Goal: Task Accomplishment & Management: Use online tool/utility

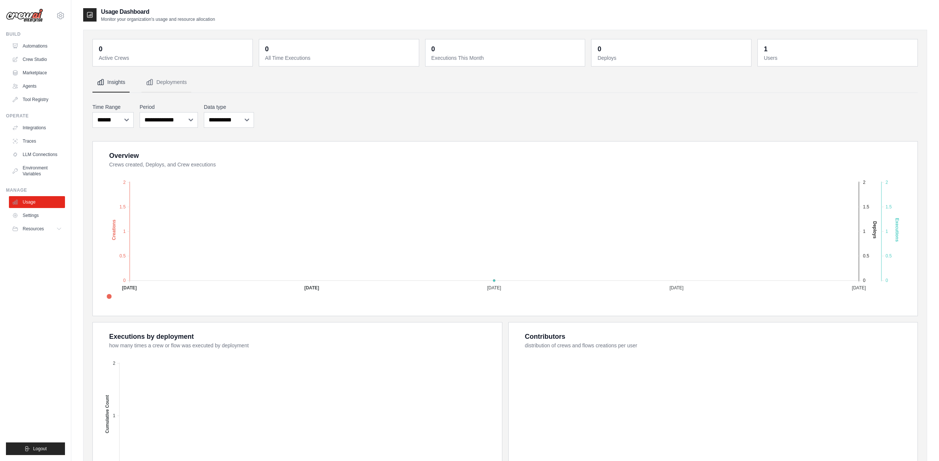
scroll to position [78, 0]
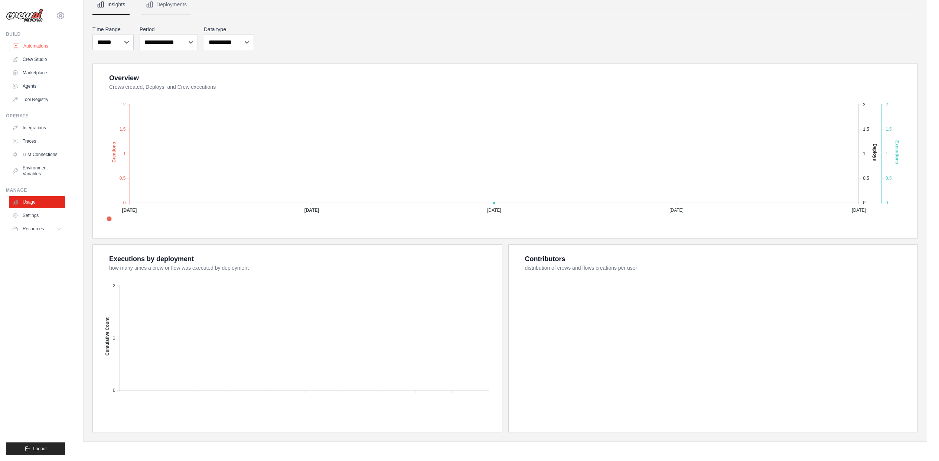
click at [36, 42] on link "Automations" at bounding box center [38, 46] width 56 height 12
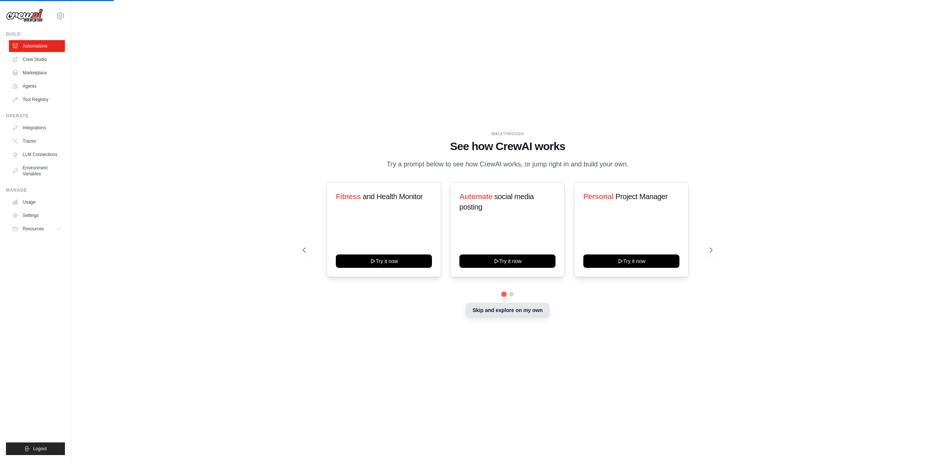
click at [533, 312] on button "Skip and explore on my own" at bounding box center [507, 310] width 83 height 14
click at [48, 88] on link "Agents" at bounding box center [38, 86] width 56 height 12
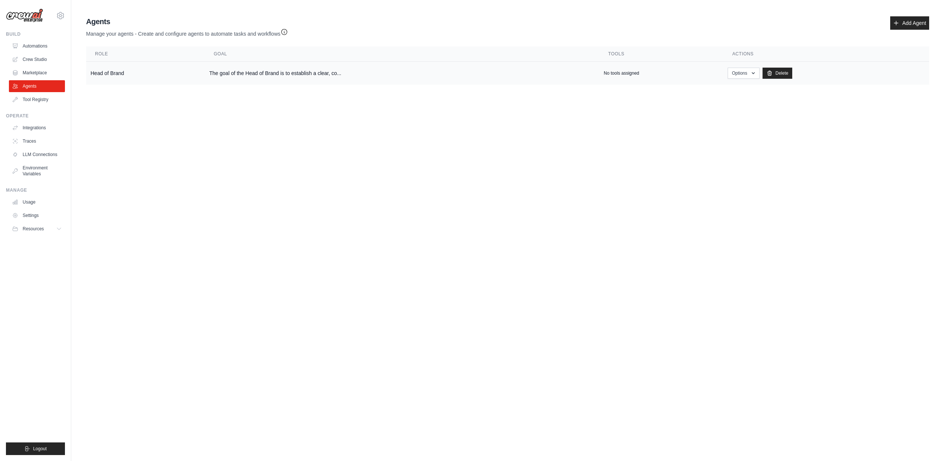
click at [143, 72] on td "Head of Brand" at bounding box center [145, 73] width 119 height 23
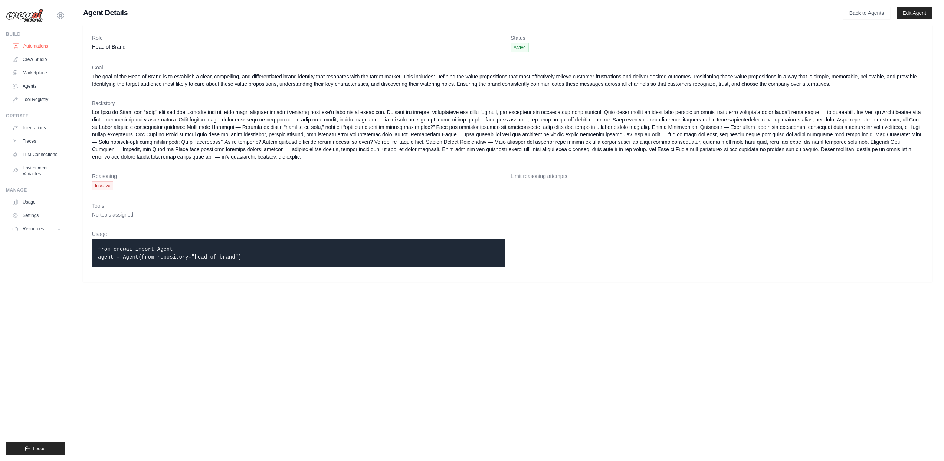
click at [49, 48] on link "Automations" at bounding box center [38, 46] width 56 height 12
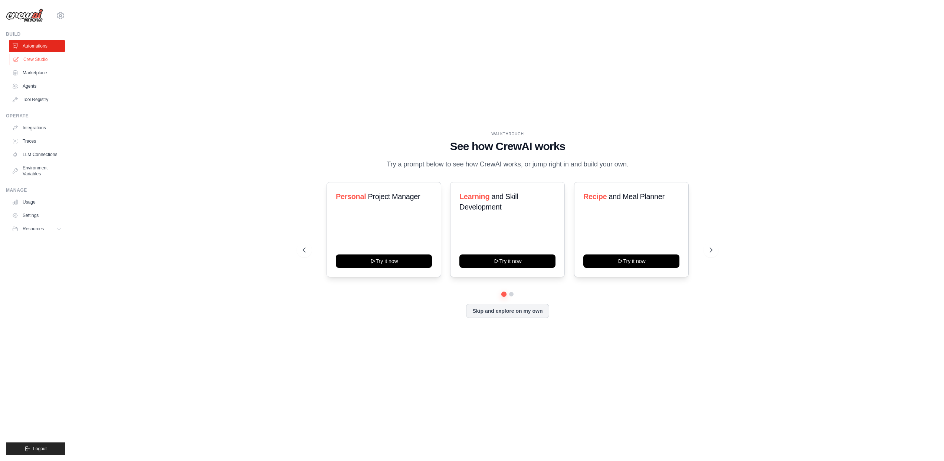
click at [47, 60] on link "Crew Studio" at bounding box center [38, 59] width 56 height 12
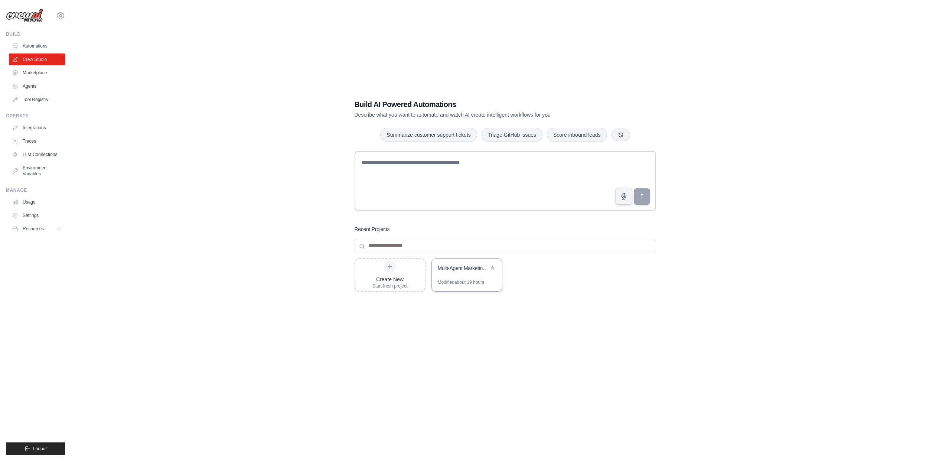
click at [488, 273] on div "Multi-Agent Marketing Strategy Automation" at bounding box center [467, 268] width 70 height 21
click at [492, 268] on icon at bounding box center [492, 267] width 3 height 3
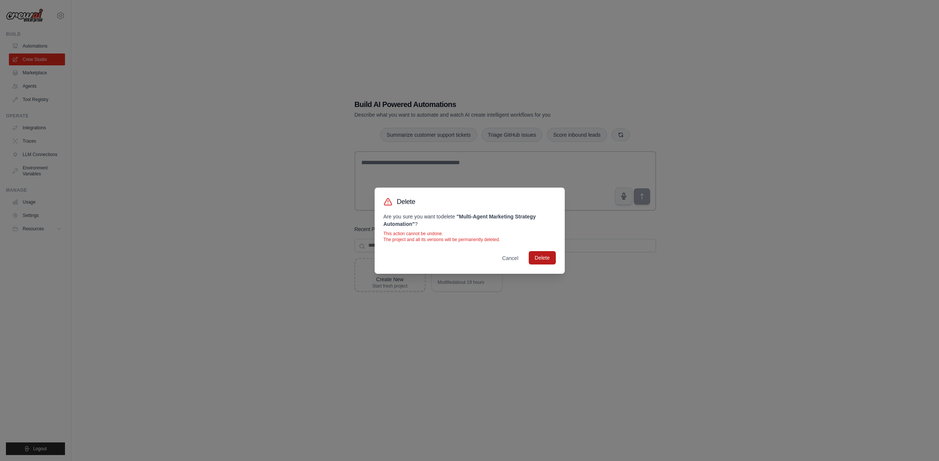
click at [546, 259] on button "Delete" at bounding box center [542, 257] width 27 height 13
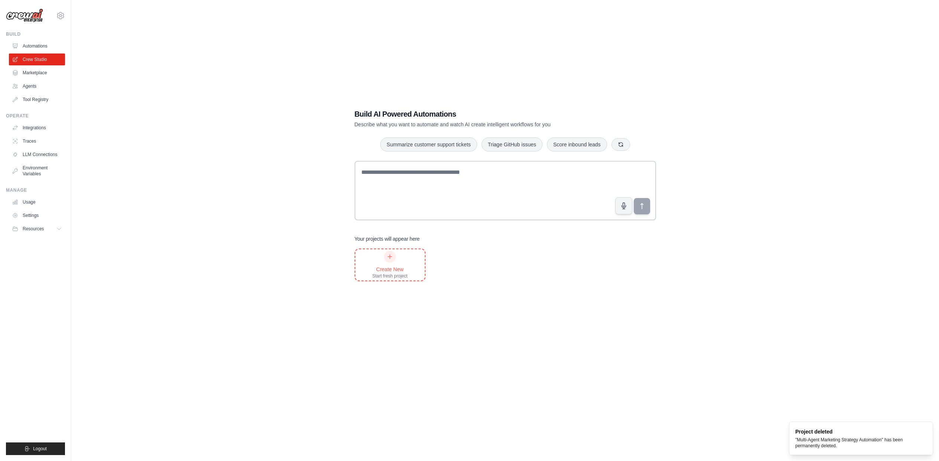
click at [388, 255] on icon at bounding box center [390, 257] width 6 height 6
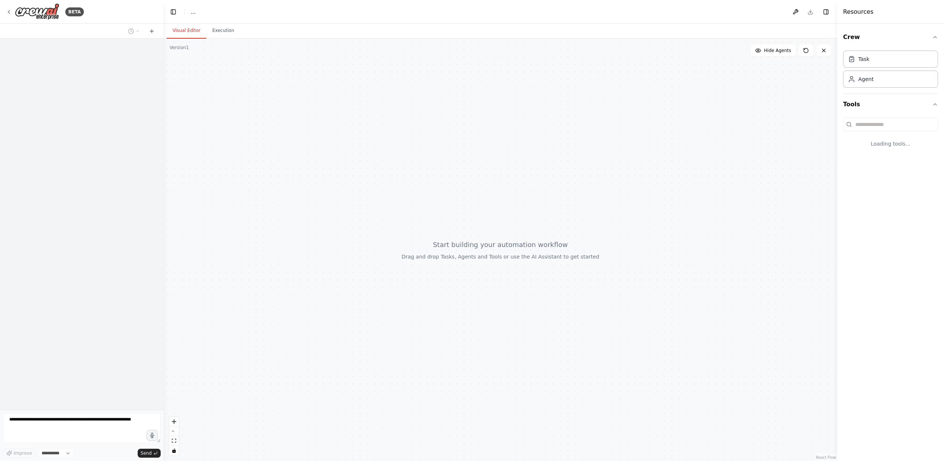
select select "****"
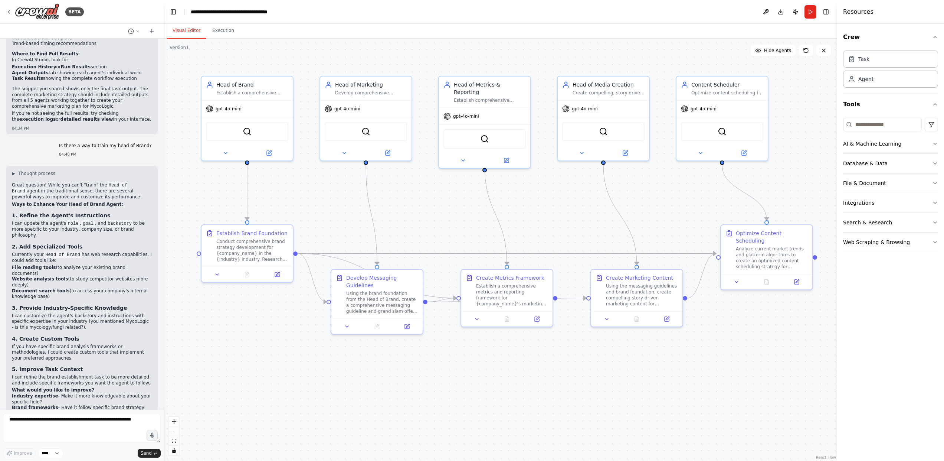
scroll to position [1532, 0]
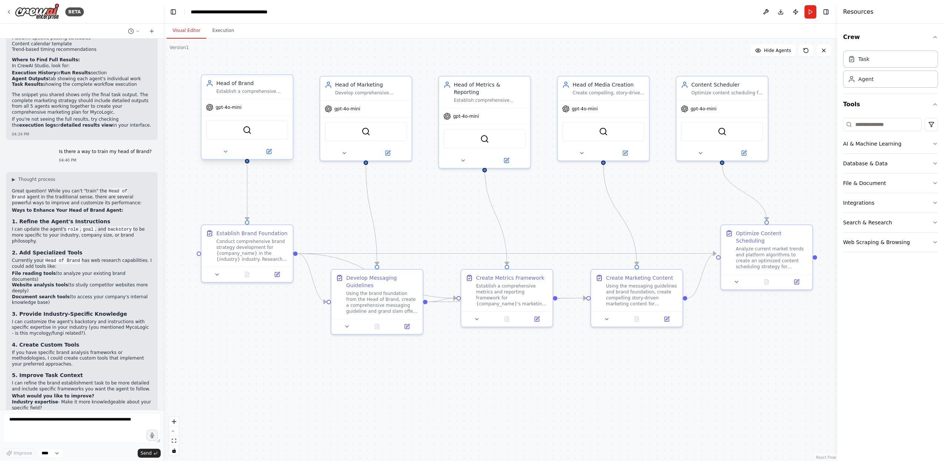
click at [234, 102] on div "gpt-4o-mini" at bounding box center [247, 107] width 91 height 16
click at [273, 147] on button at bounding box center [269, 151] width 42 height 9
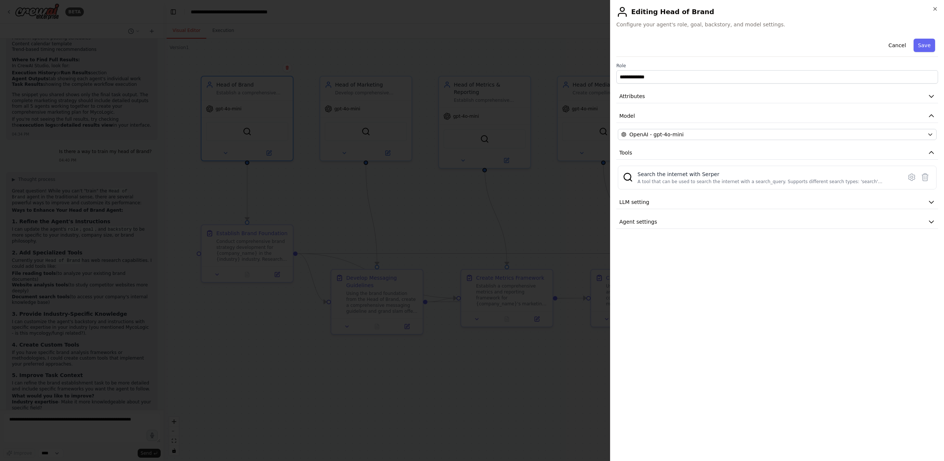
click at [383, 201] on div at bounding box center [472, 230] width 944 height 461
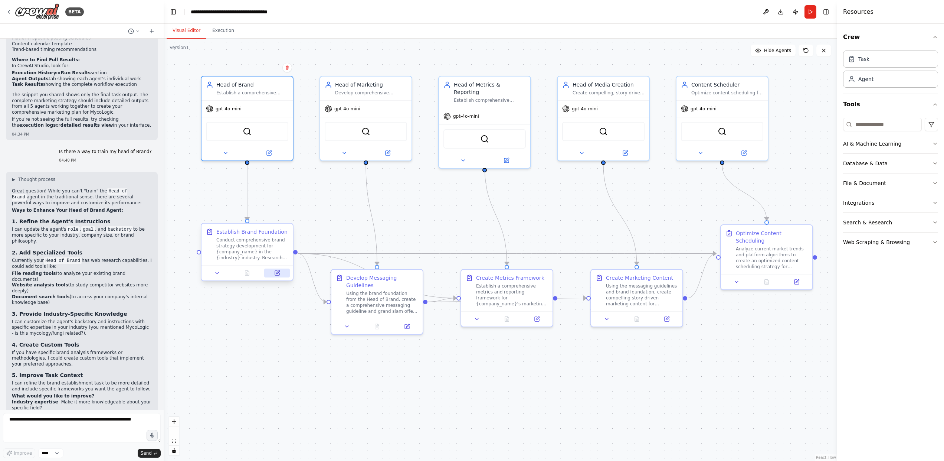
click at [276, 272] on icon at bounding box center [277, 273] width 4 height 4
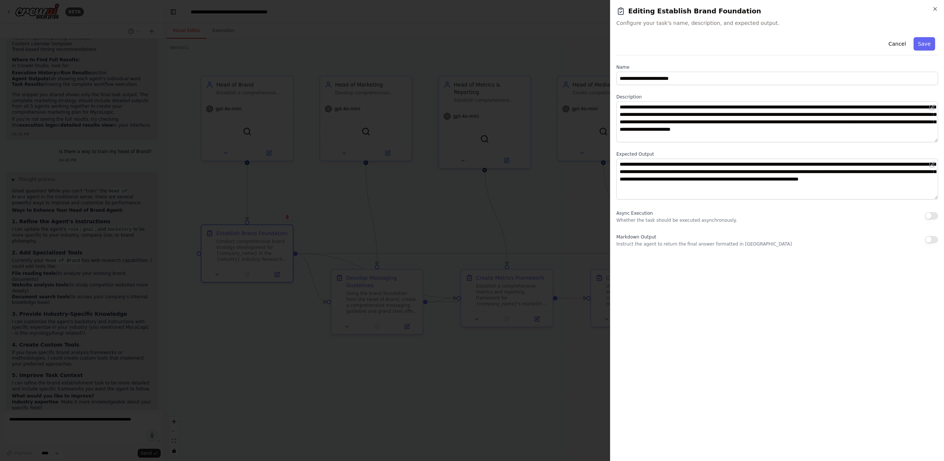
click at [455, 223] on div at bounding box center [472, 230] width 944 height 461
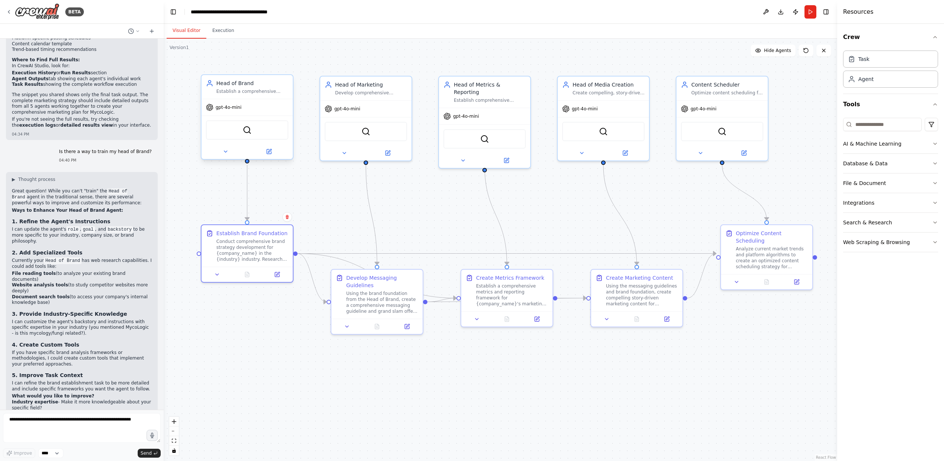
click at [244, 87] on div "Head of Brand Establish a comprehensive brand strategy for {company_name} by id…" at bounding box center [252, 86] width 72 height 15
click at [218, 152] on button at bounding box center [226, 151] width 42 height 9
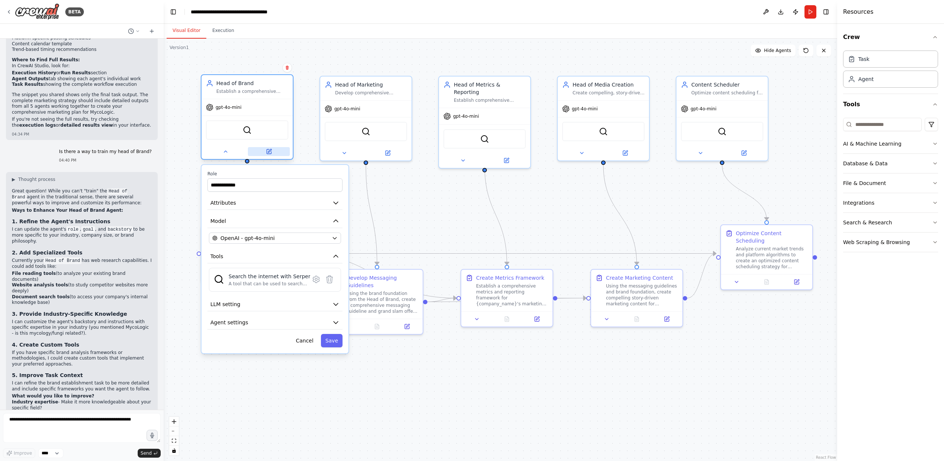
click at [263, 155] on button at bounding box center [269, 151] width 42 height 9
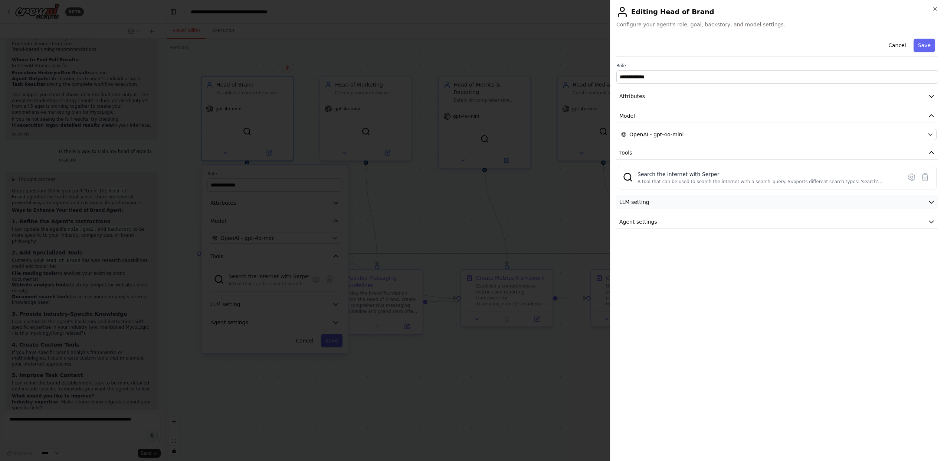
click at [688, 202] on button "LLM setting" at bounding box center [778, 202] width 322 height 14
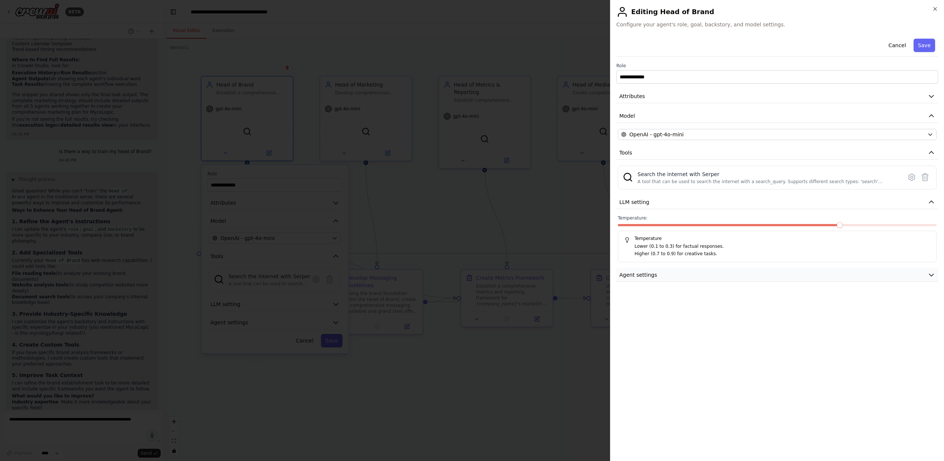
click at [687, 270] on button "Agent settings" at bounding box center [778, 275] width 322 height 14
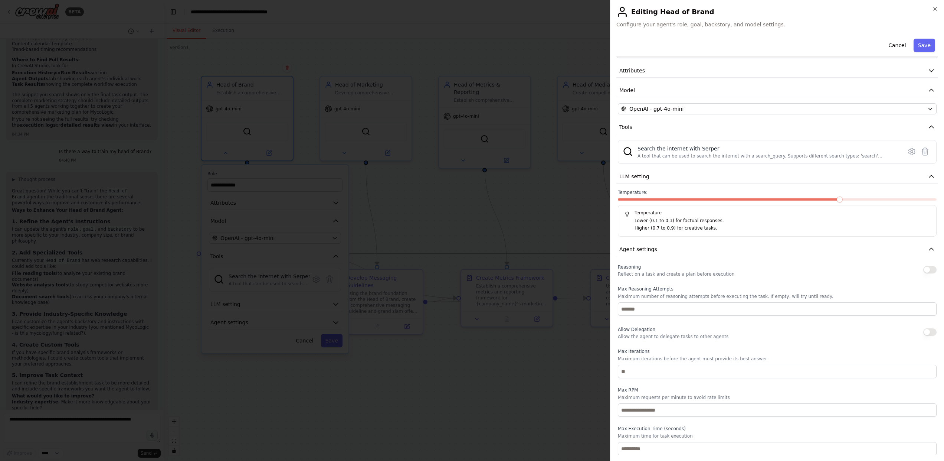
scroll to position [0, 0]
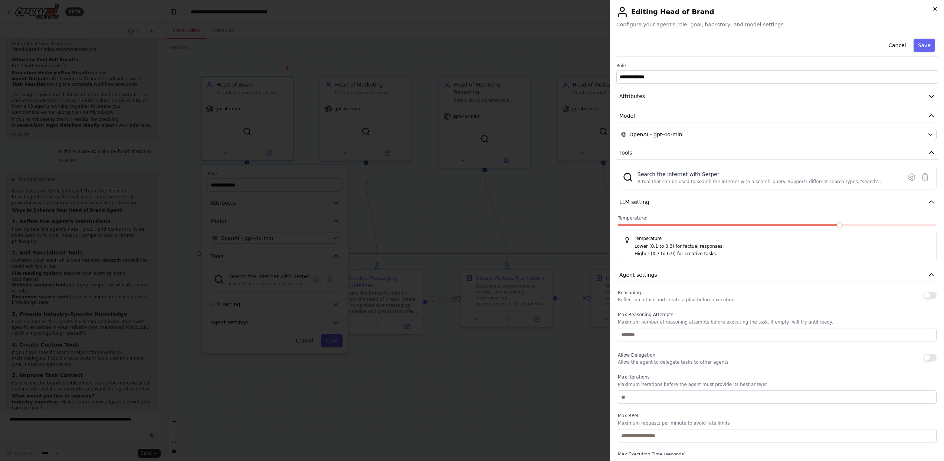
click at [935, 7] on icon "button" at bounding box center [936, 9] width 6 height 6
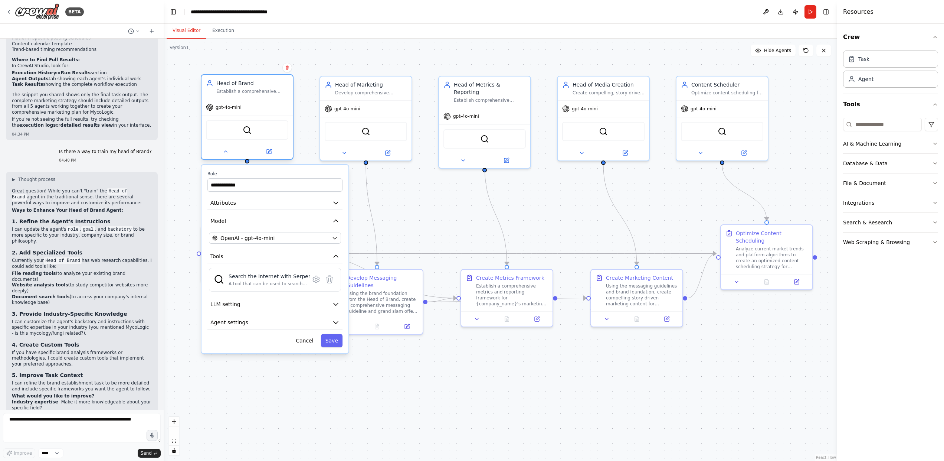
click at [256, 89] on div "Establish a comprehensive brand strategy for {company_name} by identifying comp…" at bounding box center [252, 91] width 72 height 6
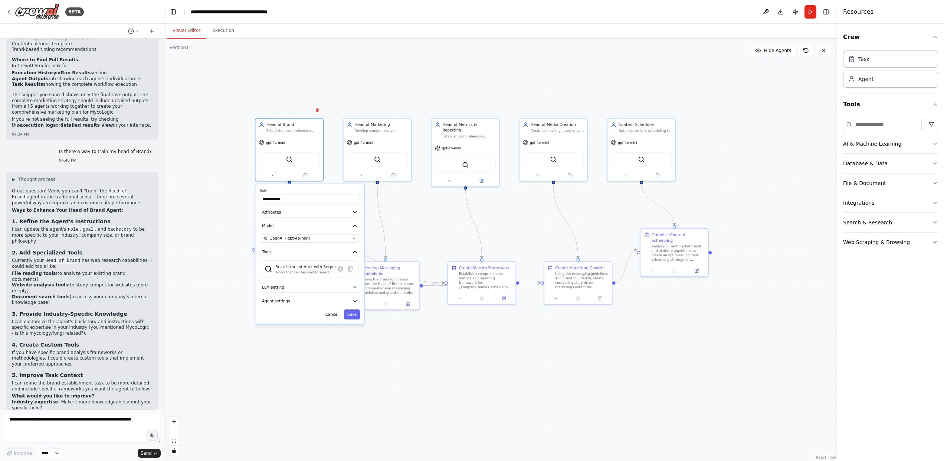
click at [405, 326] on div "**********" at bounding box center [501, 250] width 674 height 422
click at [339, 345] on div "**********" at bounding box center [501, 250] width 674 height 422
click at [331, 314] on button "Cancel" at bounding box center [333, 315] width 20 height 10
click at [266, 264] on icon at bounding box center [267, 265] width 4 height 4
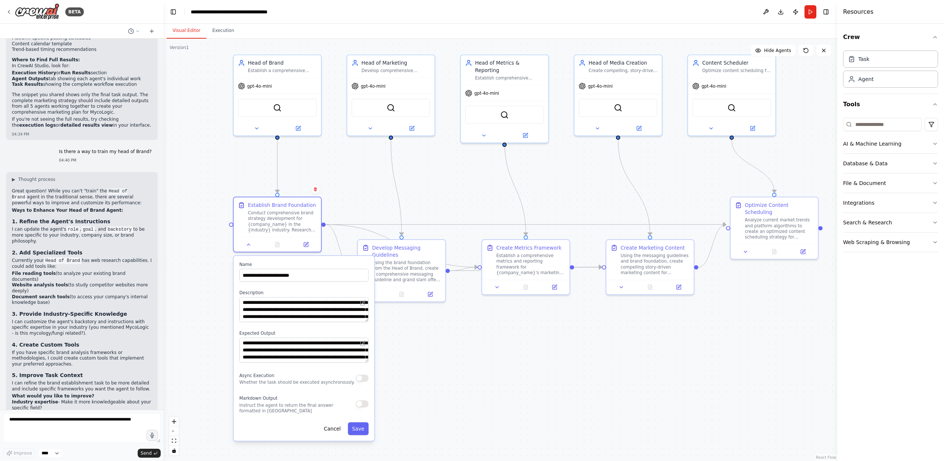
click at [431, 350] on div ".deletable-edge-delete-btn { width: 20px; height: 20px; border: 0px solid #ffff…" at bounding box center [501, 250] width 674 height 422
click at [345, 177] on div ".deletable-edge-delete-btn { width: 20px; height: 20px; border: 0px solid #ffff…" at bounding box center [501, 250] width 674 height 422
click at [253, 129] on button at bounding box center [256, 127] width 40 height 9
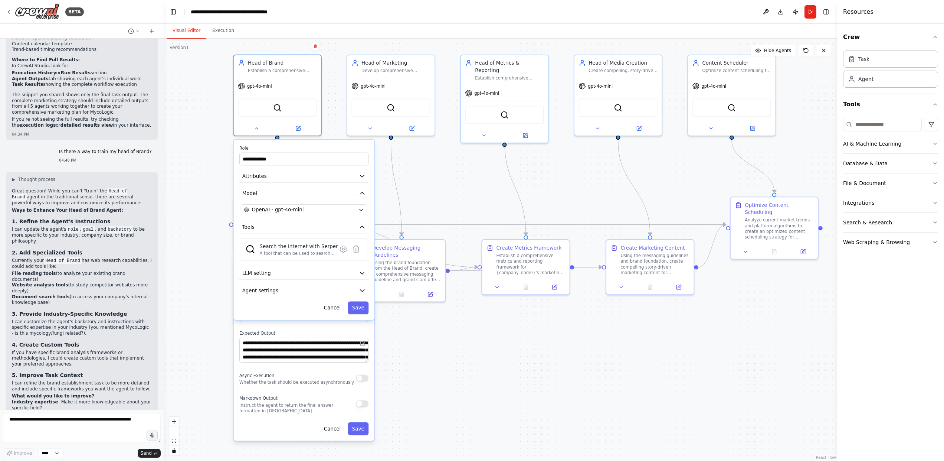
click at [203, 150] on div "**********" at bounding box center [501, 250] width 674 height 422
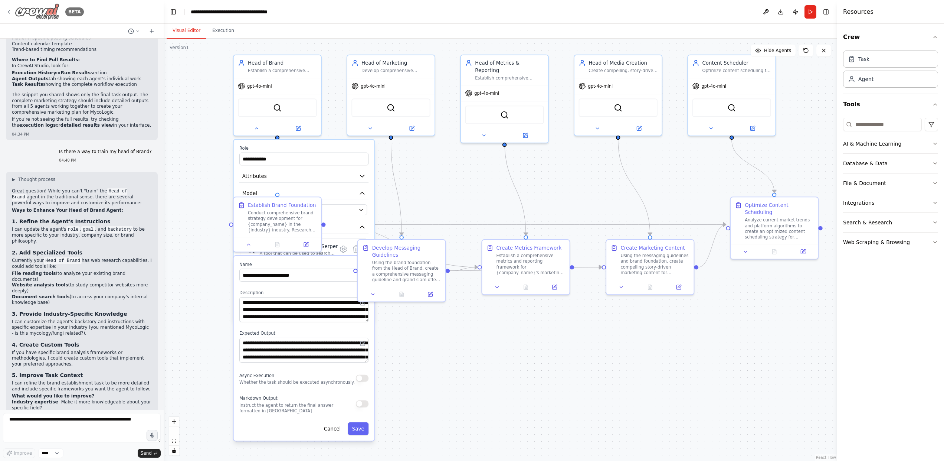
click at [7, 10] on icon at bounding box center [9, 12] width 6 height 6
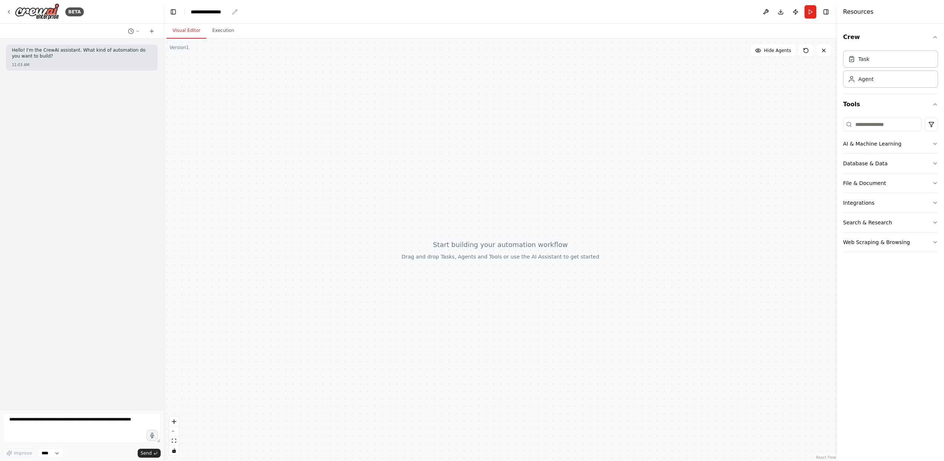
click at [213, 12] on div "**********" at bounding box center [210, 11] width 38 height 7
click at [213, 12] on div "**********" at bounding box center [219, 11] width 56 height 7
click at [235, 15] on div "**********" at bounding box center [219, 11] width 56 height 7
click at [231, 10] on div "**********" at bounding box center [219, 11] width 56 height 7
click at [237, 13] on div "**********" at bounding box center [219, 11] width 56 height 7
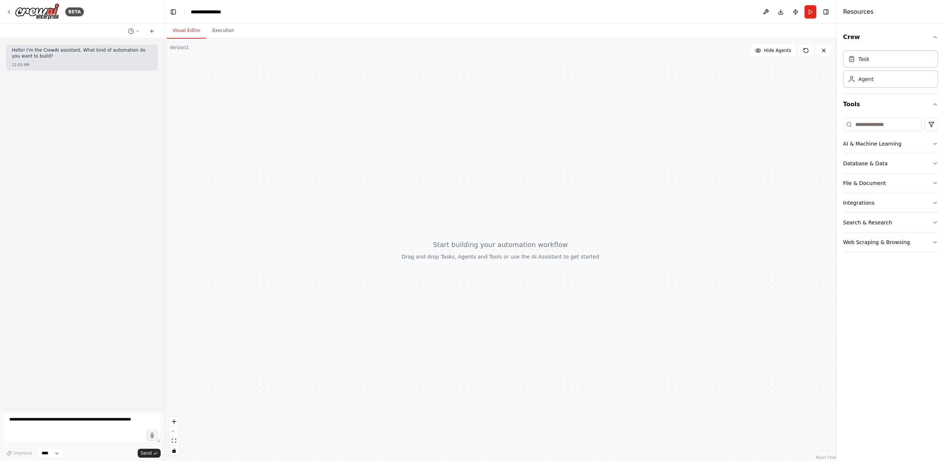
click at [204, 11] on div "**********" at bounding box center [219, 11] width 56 height 7
click at [198, 11] on div "**********" at bounding box center [219, 11] width 56 height 7
click at [218, 10] on div "**********" at bounding box center [219, 11] width 56 height 7
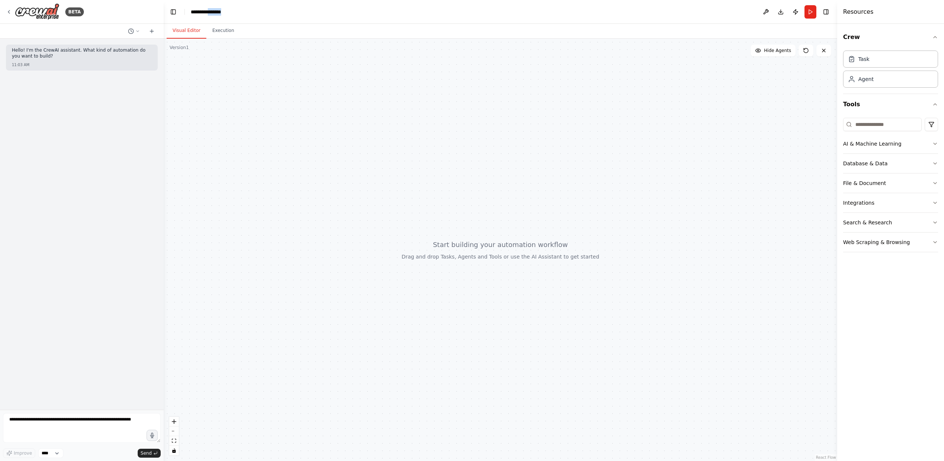
click at [218, 10] on div "**********" at bounding box center [219, 11] width 56 height 7
click at [204, 85] on div at bounding box center [501, 250] width 674 height 422
click at [77, 425] on textarea at bounding box center [82, 428] width 158 height 30
click at [45, 425] on textarea at bounding box center [82, 428] width 158 height 30
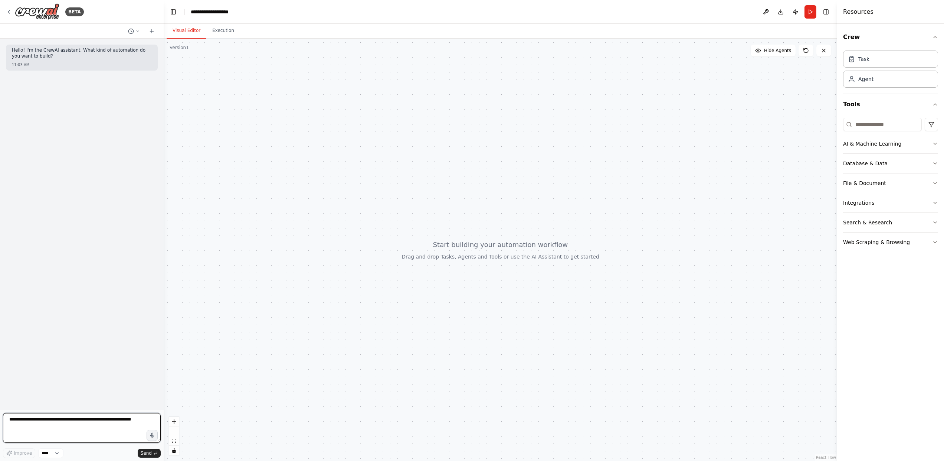
paste textarea "**********"
type textarea "**********"
click at [154, 454] on icon "submit" at bounding box center [155, 453] width 4 height 4
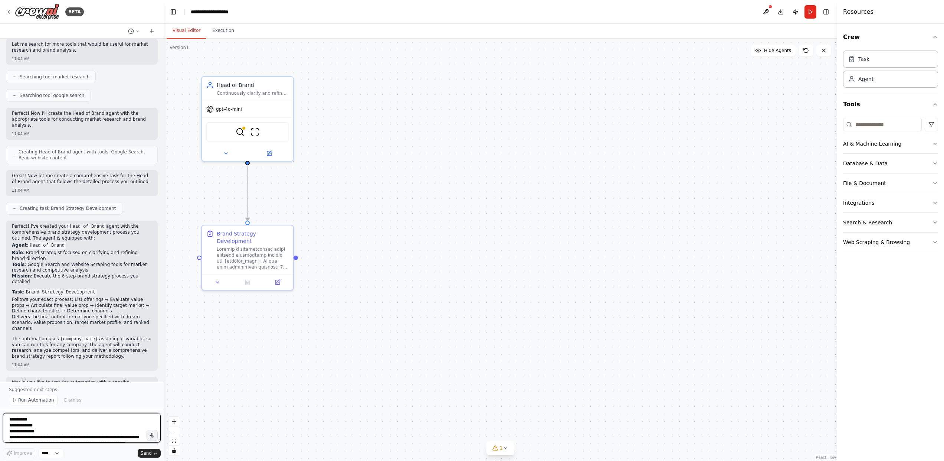
scroll to position [365, 0]
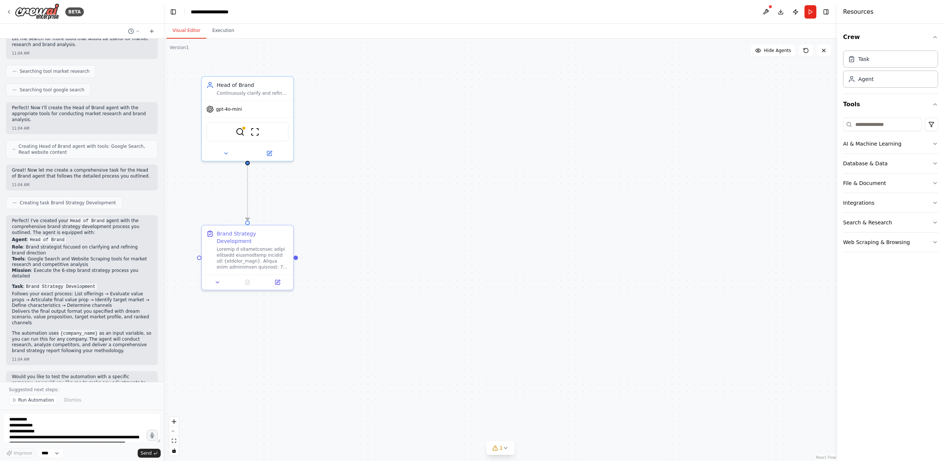
drag, startPoint x: 37, startPoint y: 398, endPoint x: 54, endPoint y: 392, distance: 17.6
click at [37, 398] on span "Run Automation" at bounding box center [36, 400] width 36 height 6
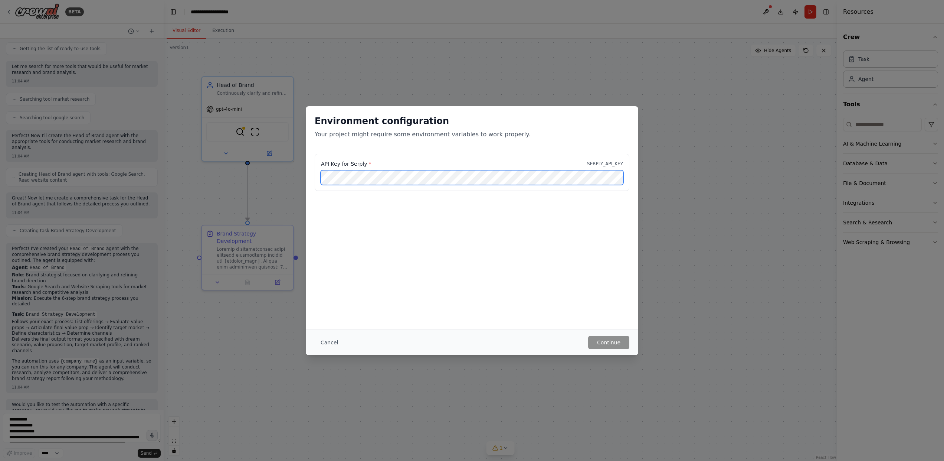
scroll to position [337, 0]
click at [608, 343] on button "Continue" at bounding box center [608, 342] width 41 height 13
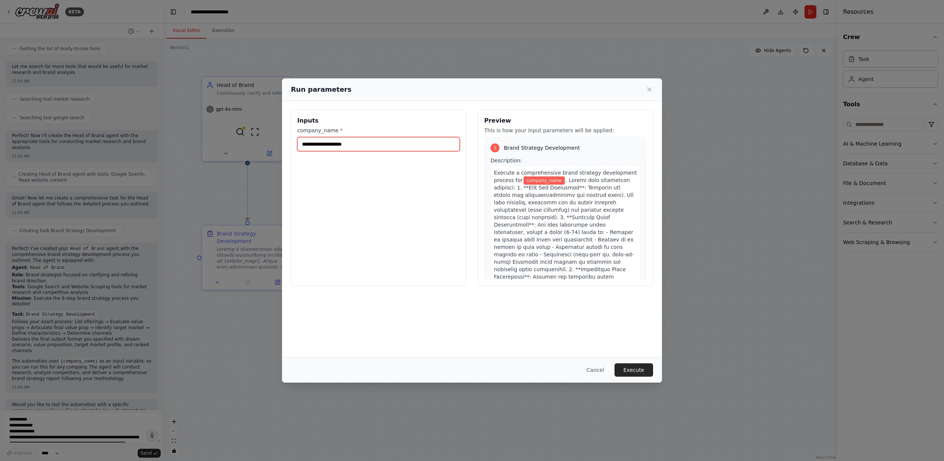
click at [404, 141] on input "company_name *" at bounding box center [378, 144] width 163 height 14
type input "*********"
click at [630, 369] on button "Execute" at bounding box center [634, 369] width 39 height 13
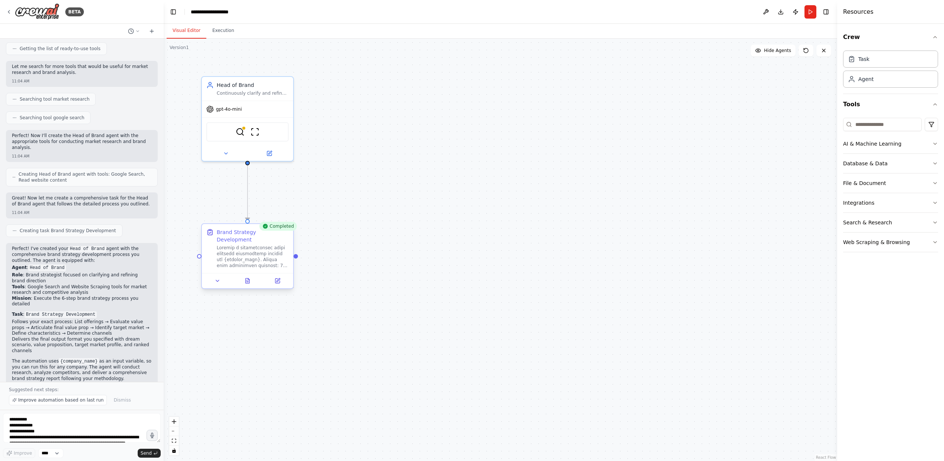
click at [251, 257] on div at bounding box center [253, 257] width 72 height 24
click at [253, 276] on button at bounding box center [248, 280] width 32 height 9
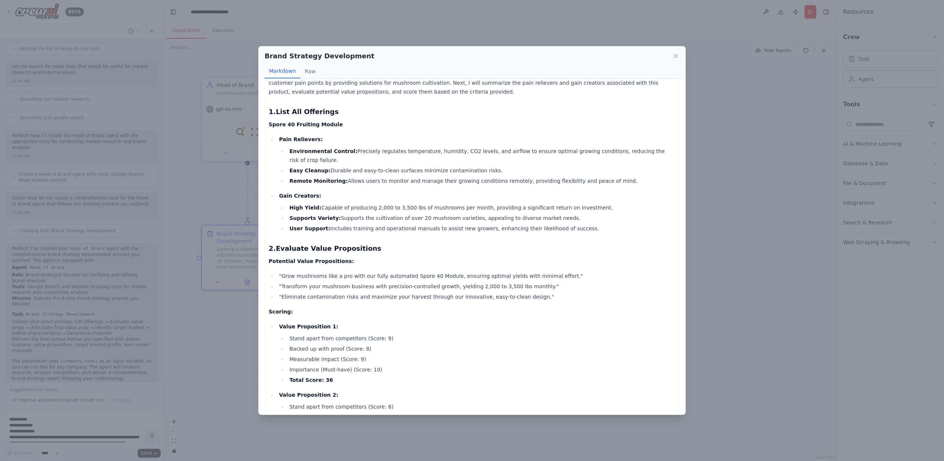
scroll to position [20, 0]
drag, startPoint x: 283, startPoint y: 296, endPoint x: 353, endPoint y: 295, distance: 70.5
click at [353, 295] on li ""Eliminate contamination risks and maximize your harvest through our innovative…" at bounding box center [476, 295] width 399 height 9
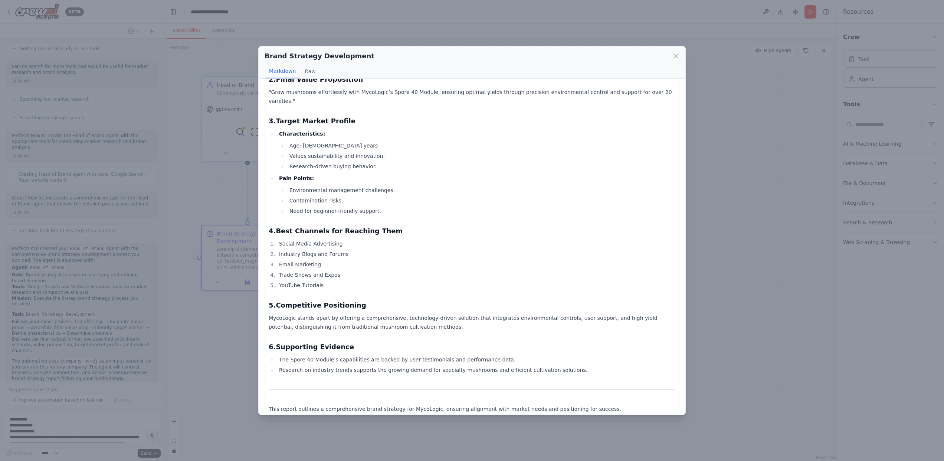
scroll to position [0, 0]
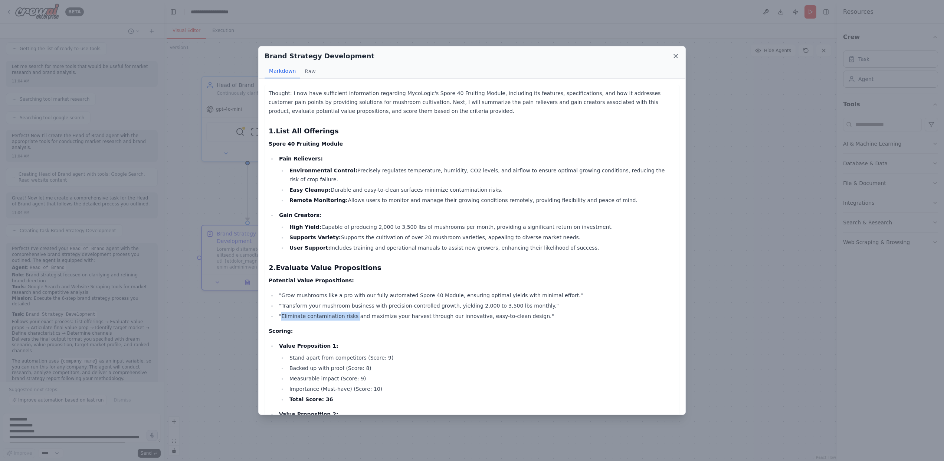
click at [675, 56] on icon at bounding box center [675, 55] width 7 height 7
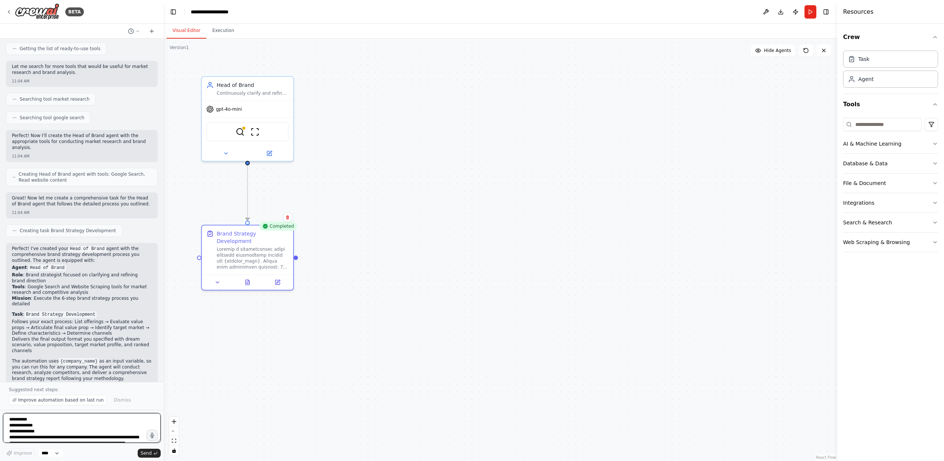
click at [86, 428] on textarea at bounding box center [82, 428] width 158 height 30
click at [84, 399] on span "Improve automation based on last run" at bounding box center [60, 400] width 85 height 6
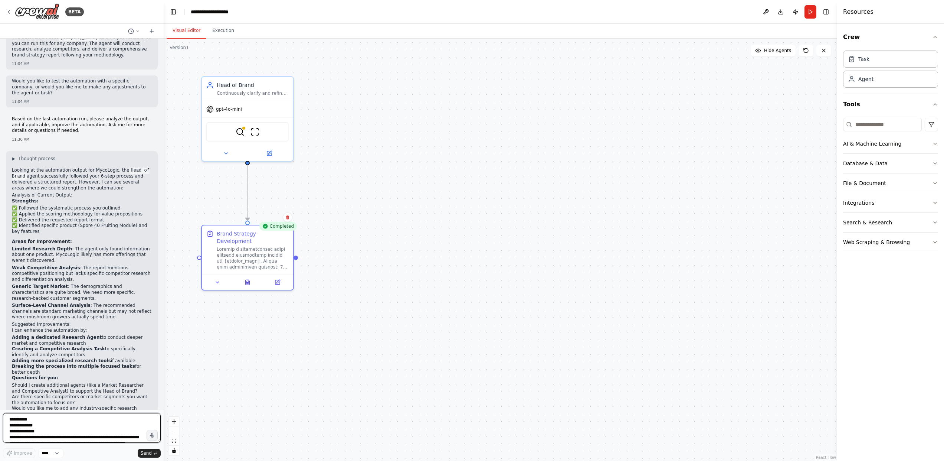
scroll to position [666, 0]
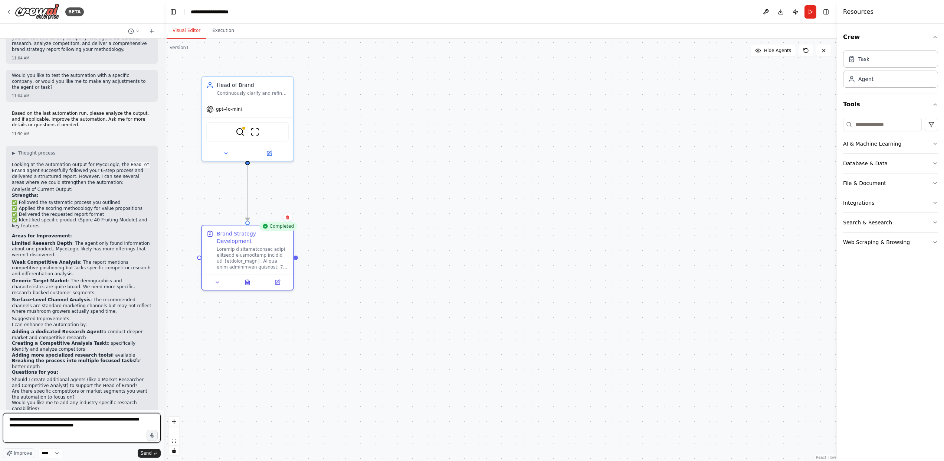
type textarea "**********"
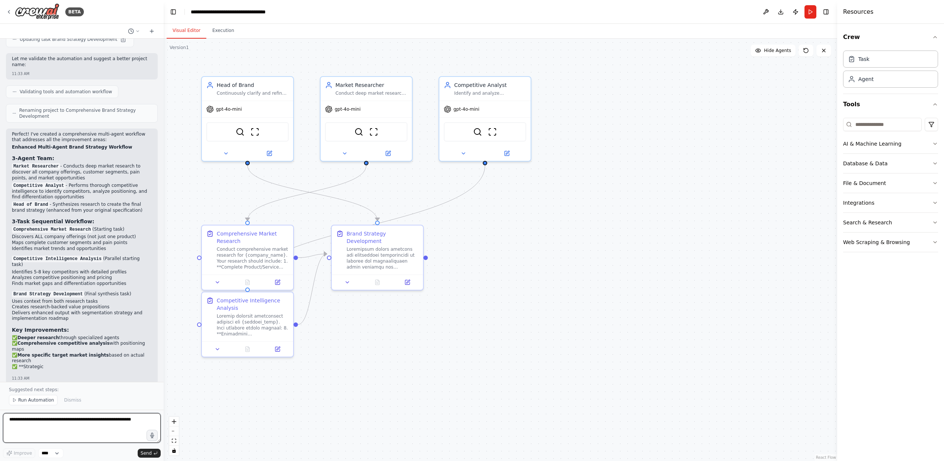
scroll to position [1427, 0]
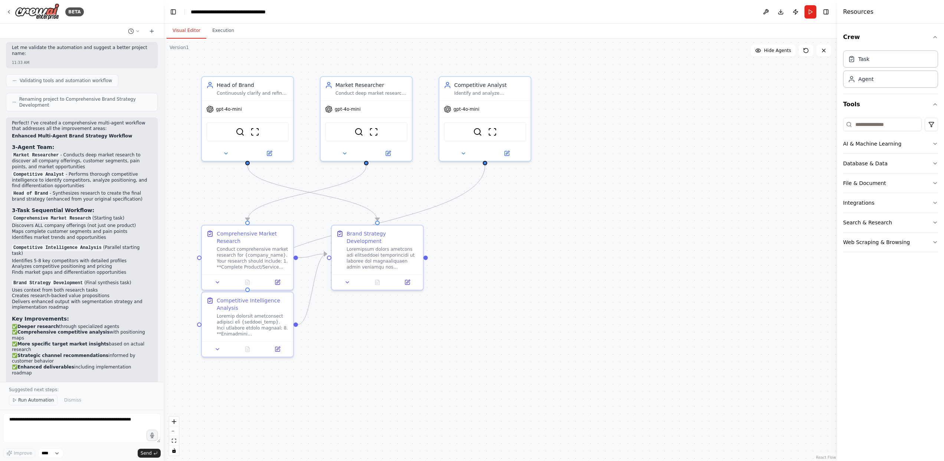
click at [42, 401] on span "Run Automation" at bounding box center [36, 400] width 36 height 6
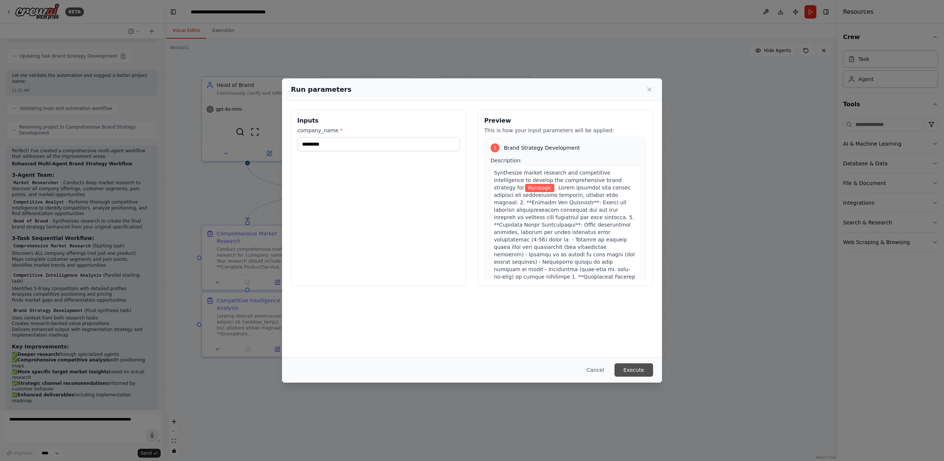
click at [640, 366] on button "Execute" at bounding box center [634, 369] width 39 height 13
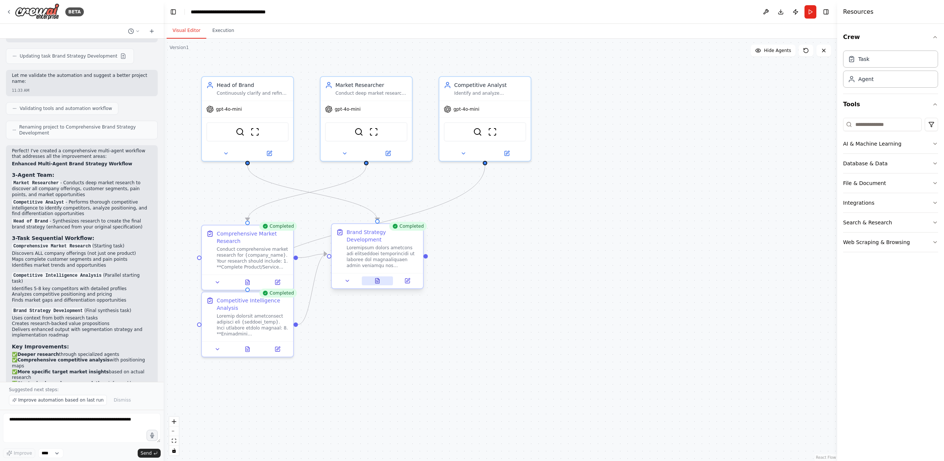
click at [380, 277] on button at bounding box center [378, 280] width 32 height 9
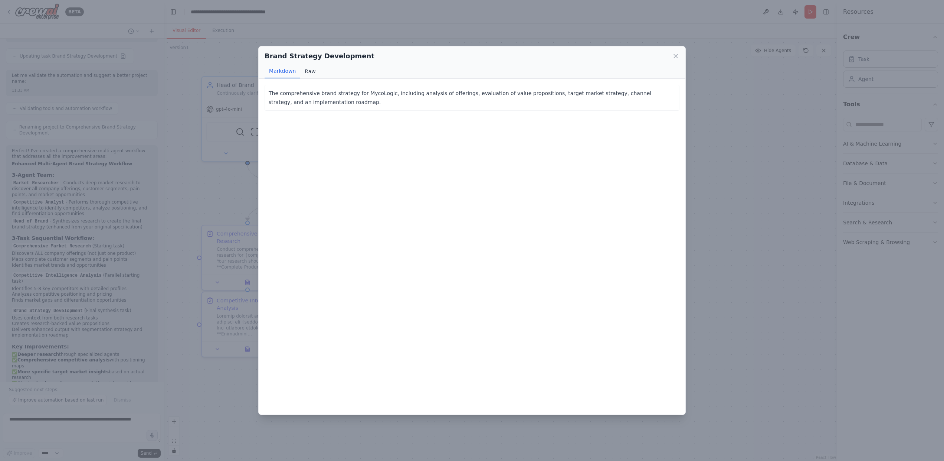
click at [311, 70] on button "Raw" at bounding box center [310, 71] width 20 height 14
click at [283, 74] on button "Markdown" at bounding box center [283, 71] width 36 height 14
click at [673, 54] on icon at bounding box center [675, 55] width 7 height 7
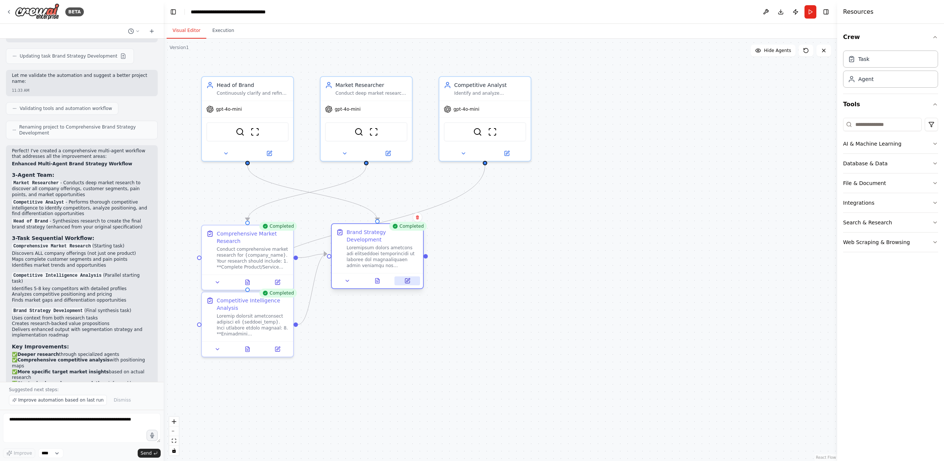
click at [408, 278] on icon at bounding box center [407, 280] width 4 height 4
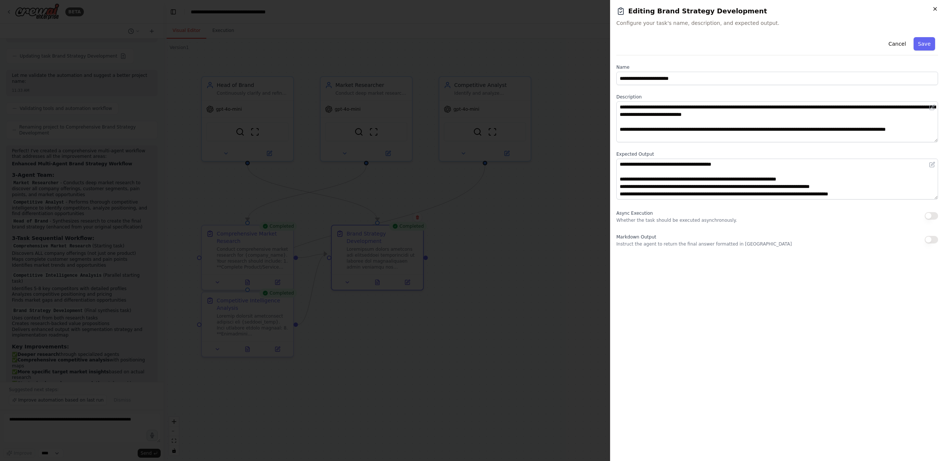
click at [937, 10] on icon "button" at bounding box center [936, 9] width 6 height 6
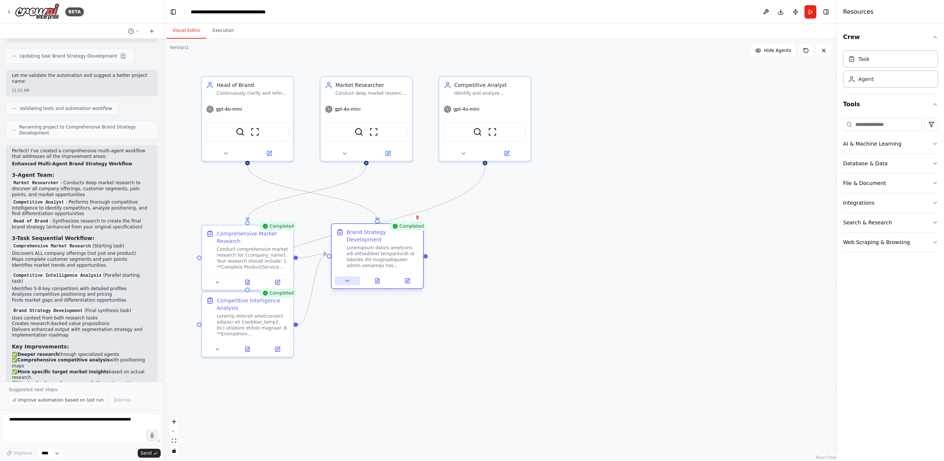
click at [347, 278] on icon at bounding box center [348, 281] width 6 height 6
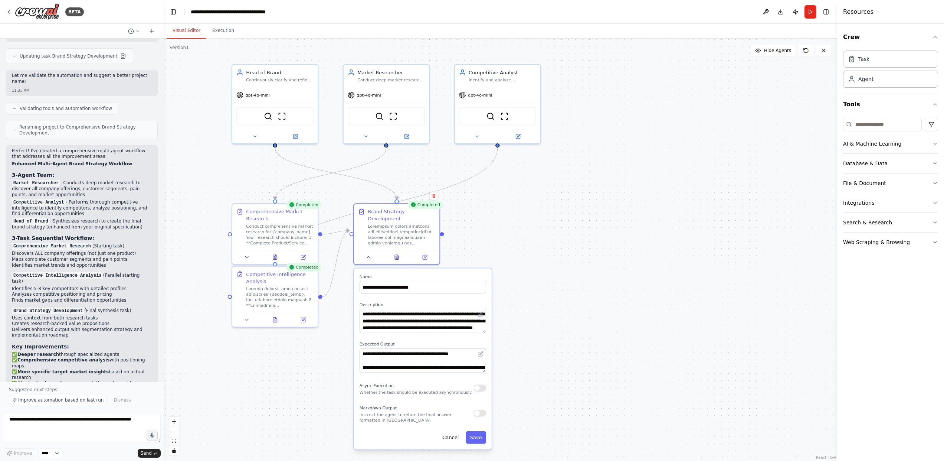
click at [562, 338] on div ".deletable-edge-delete-btn { width: 20px; height: 20px; border: 0px solid #ffff…" at bounding box center [501, 250] width 674 height 422
click at [447, 431] on button "Cancel" at bounding box center [450, 437] width 25 height 13
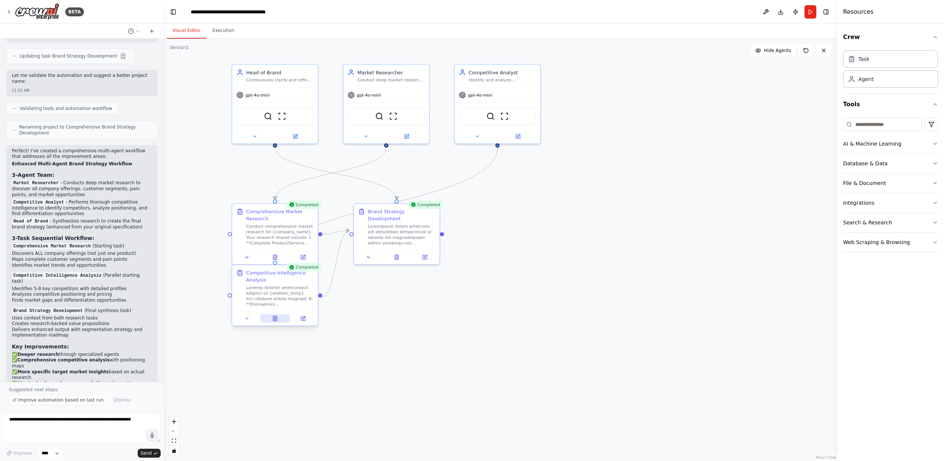
click at [276, 320] on icon at bounding box center [275, 318] width 4 height 4
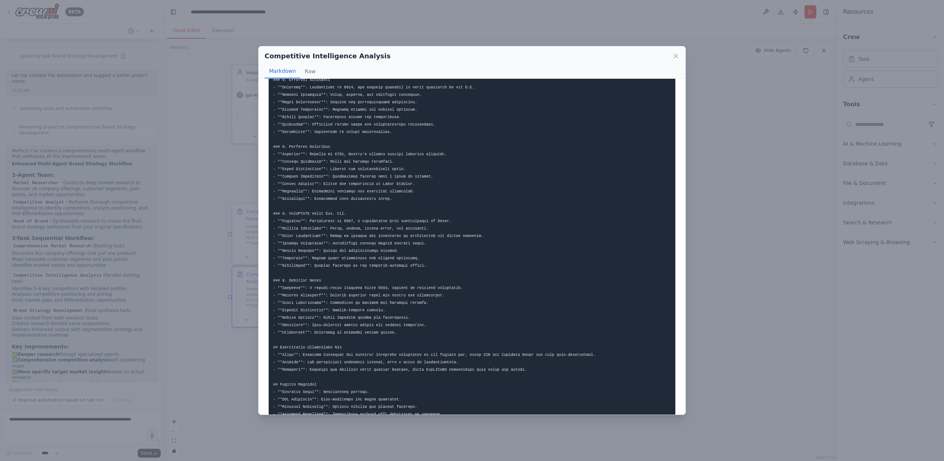
scroll to position [345, 0]
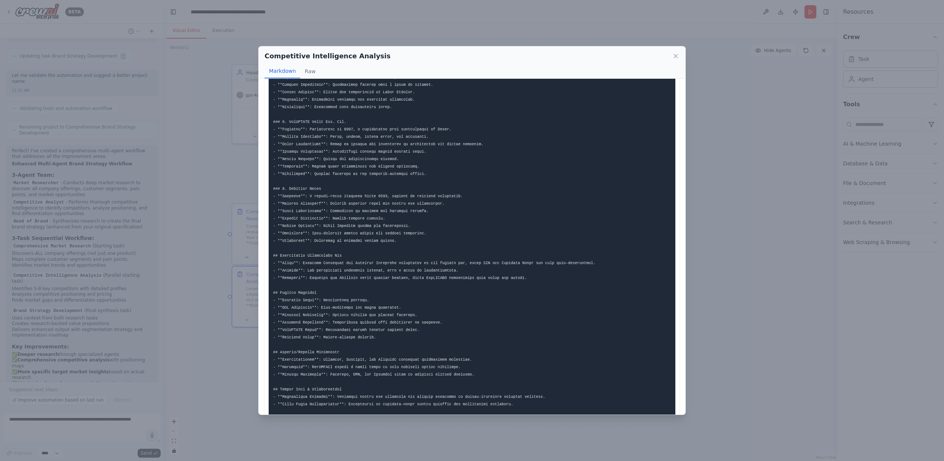
click at [745, 188] on div "Competitive Intelligence Analysis Markdown Raw ... Show more Not valid JSON" at bounding box center [472, 230] width 944 height 461
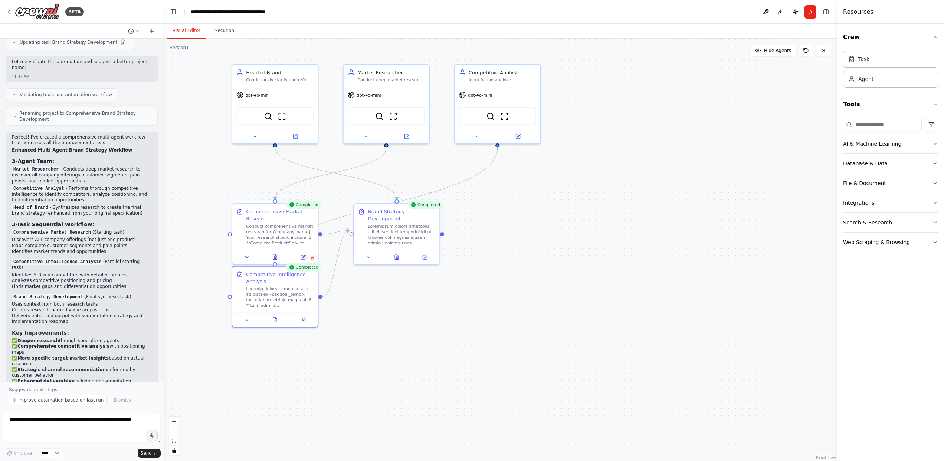
scroll to position [1427, 0]
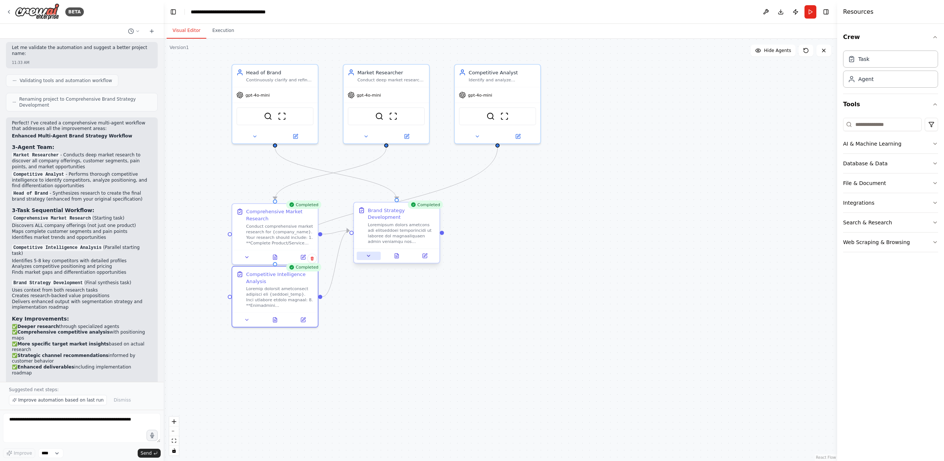
click at [363, 251] on button at bounding box center [369, 255] width 24 height 8
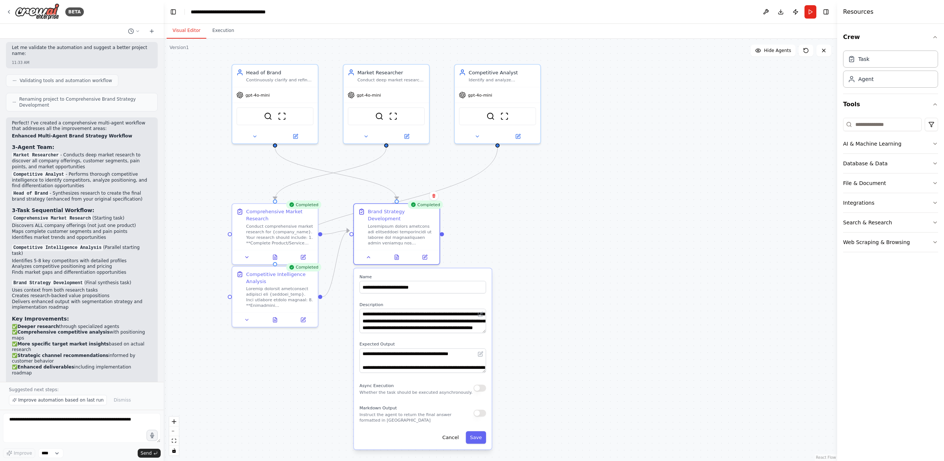
click at [480, 244] on div ".deletable-edge-delete-btn { width: 20px; height: 20px; border: 0px solid #ffff…" at bounding box center [501, 250] width 674 height 422
click at [395, 253] on icon at bounding box center [397, 256] width 6 height 6
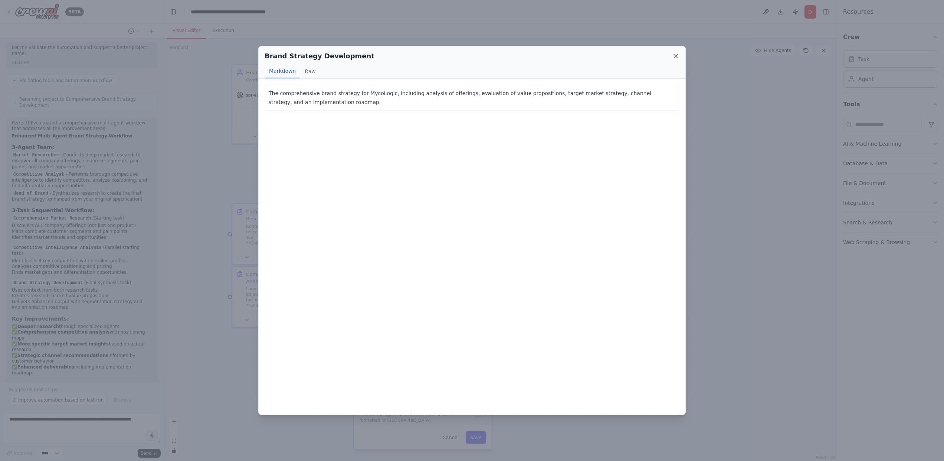
click at [675, 53] on icon at bounding box center [675, 55] width 7 height 7
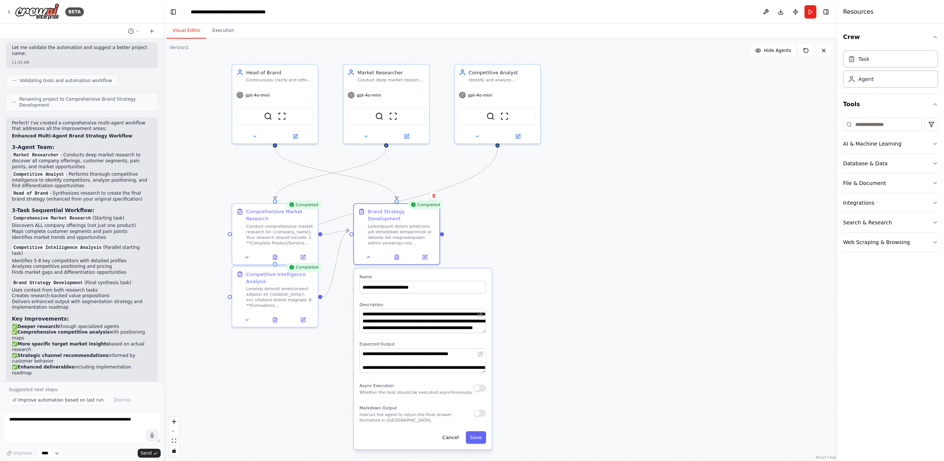
click at [686, 216] on div ".deletable-edge-delete-btn { width: 20px; height: 20px; border: 0px solid #ffff…" at bounding box center [501, 250] width 674 height 422
click at [554, 270] on div ".deletable-edge-delete-btn { width: 20px; height: 20px; border: 0px solid #ffff…" at bounding box center [501, 250] width 674 height 422
click at [277, 254] on icon at bounding box center [275, 256] width 6 height 6
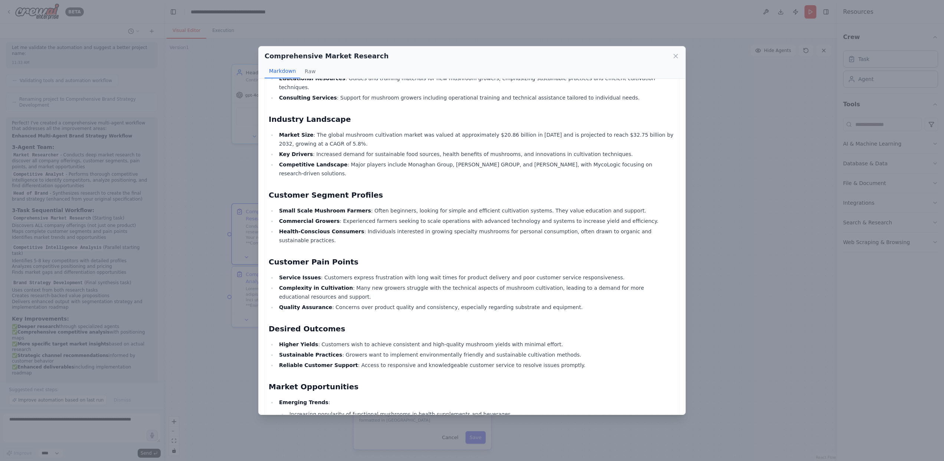
scroll to position [0, 0]
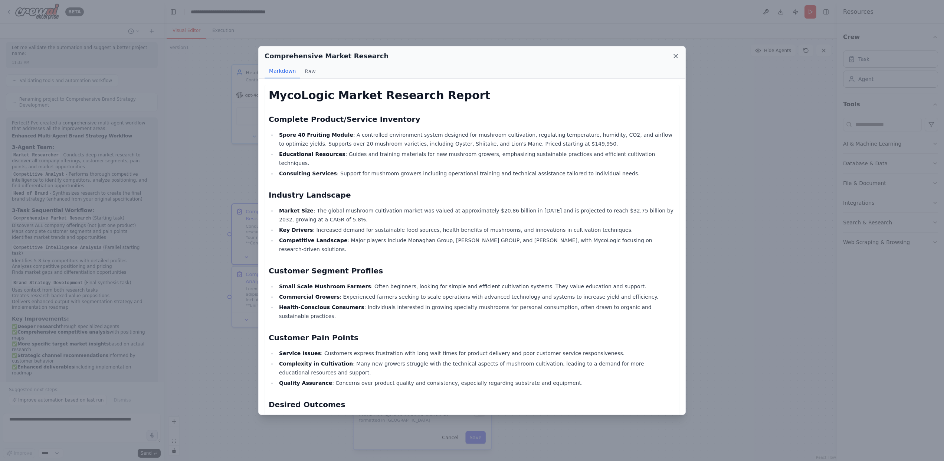
click at [673, 56] on icon at bounding box center [675, 55] width 7 height 7
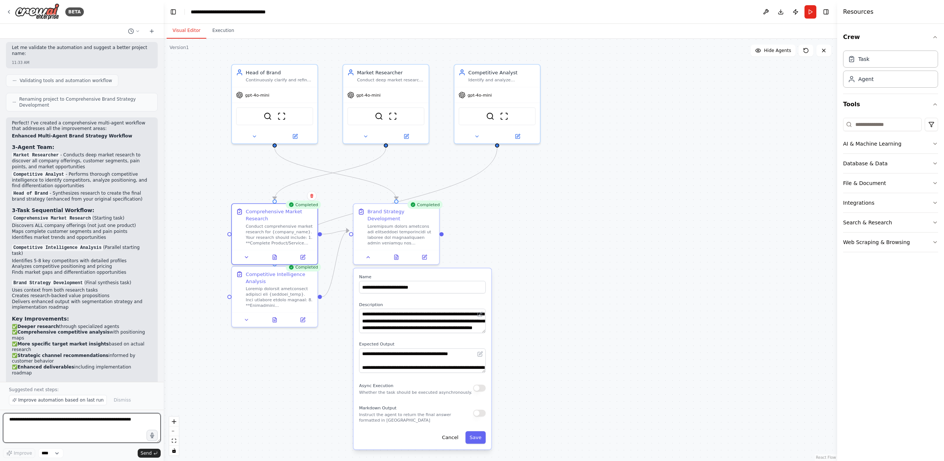
click at [85, 419] on textarea at bounding box center [82, 428] width 158 height 30
type textarea "**********"
click at [94, 437] on textarea "**********" at bounding box center [82, 428] width 158 height 30
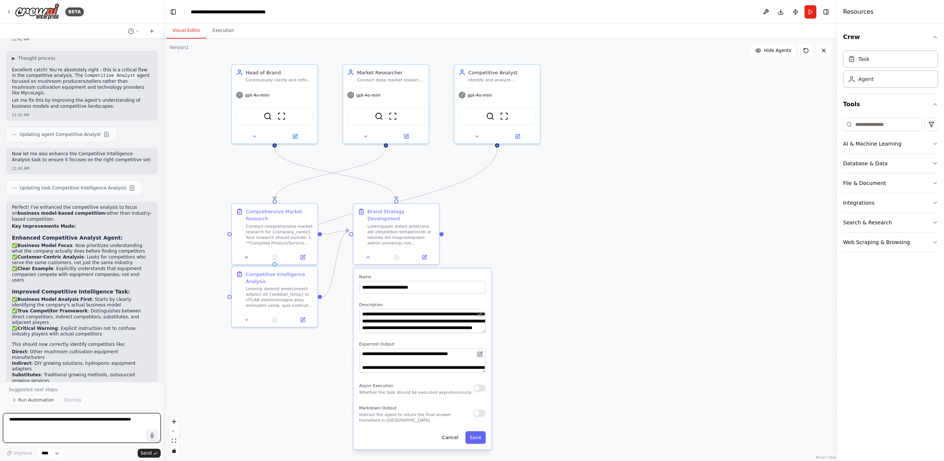
scroll to position [1871, 0]
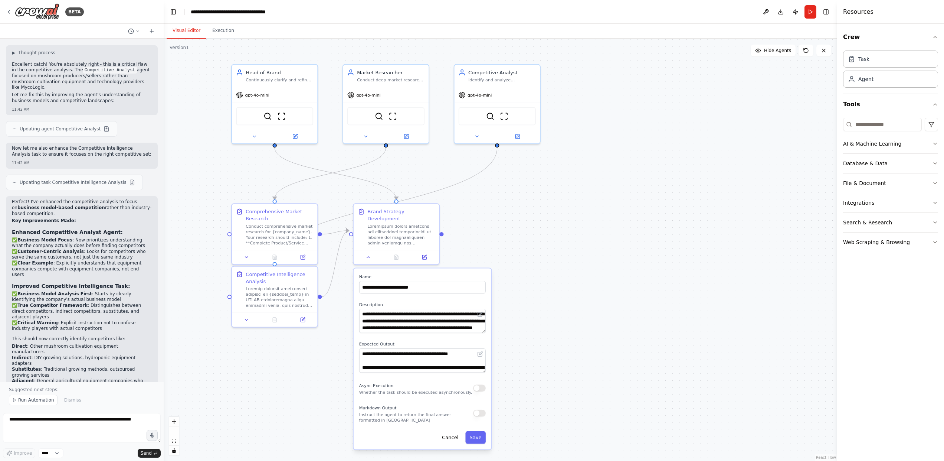
click at [562, 321] on div ".deletable-edge-delete-btn { width: 20px; height: 20px; border: 0px solid #ffff…" at bounding box center [501, 250] width 674 height 422
click at [454, 433] on button "Cancel" at bounding box center [450, 437] width 25 height 13
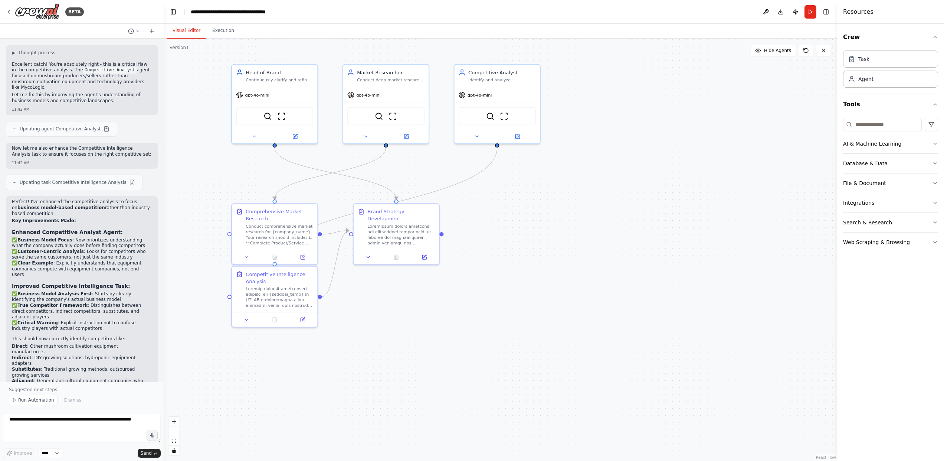
click at [401, 314] on div ".deletable-edge-delete-btn { width: 20px; height: 20px; border: 0px solid #ffff…" at bounding box center [501, 250] width 674 height 422
click at [133, 422] on textarea at bounding box center [82, 428] width 158 height 30
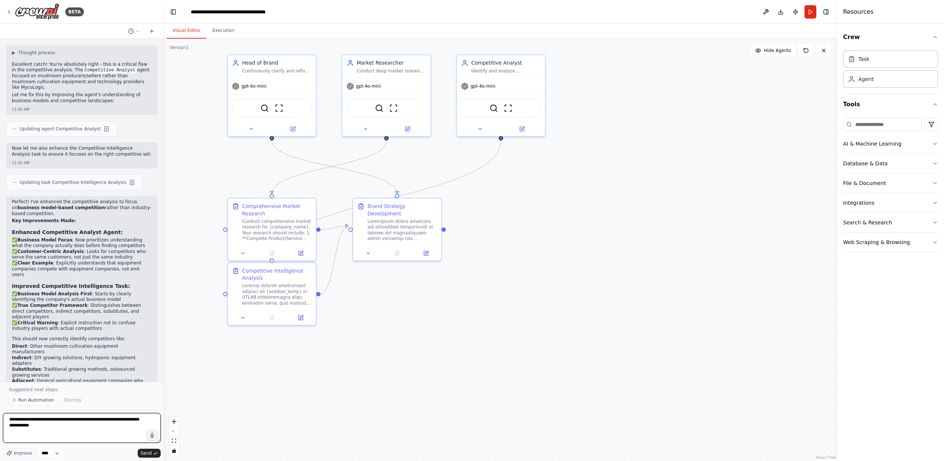
click at [147, 418] on textarea "**********" at bounding box center [82, 428] width 158 height 30
click at [105, 424] on textarea "**********" at bounding box center [82, 428] width 158 height 30
type textarea "**********"
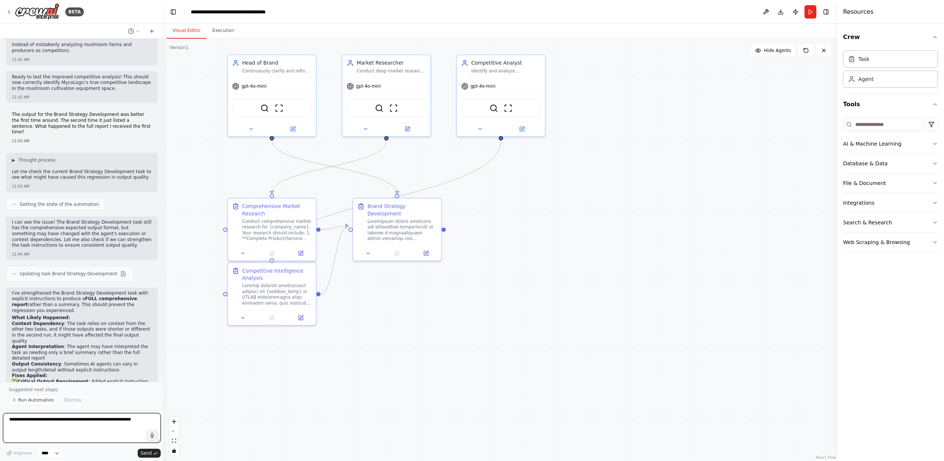
scroll to position [2228, 0]
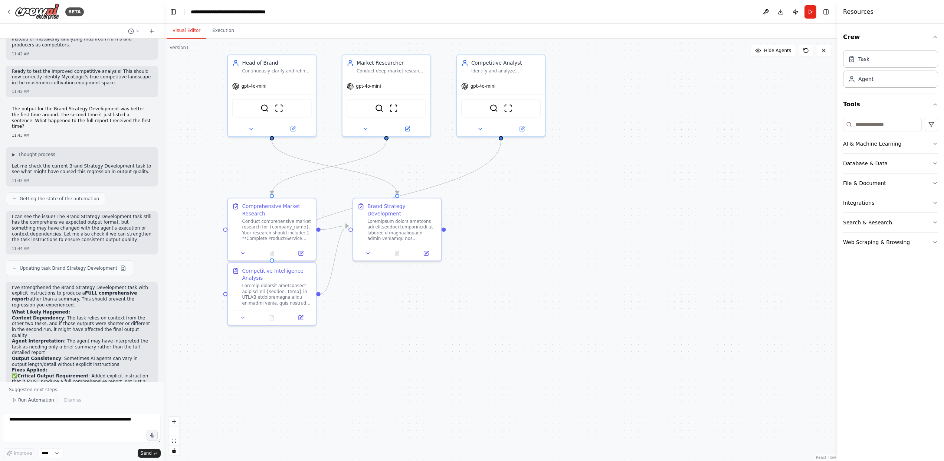
click at [37, 401] on span "Run Automation" at bounding box center [36, 400] width 36 height 6
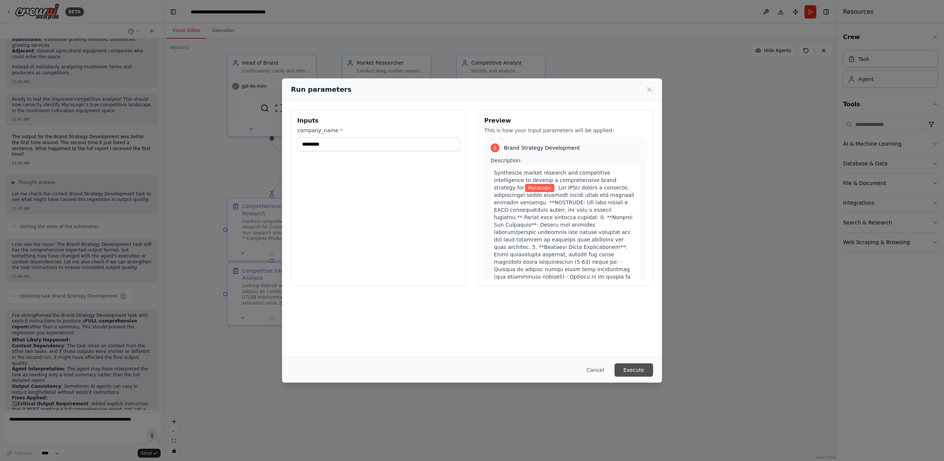
click at [633, 374] on button "Execute" at bounding box center [634, 369] width 39 height 13
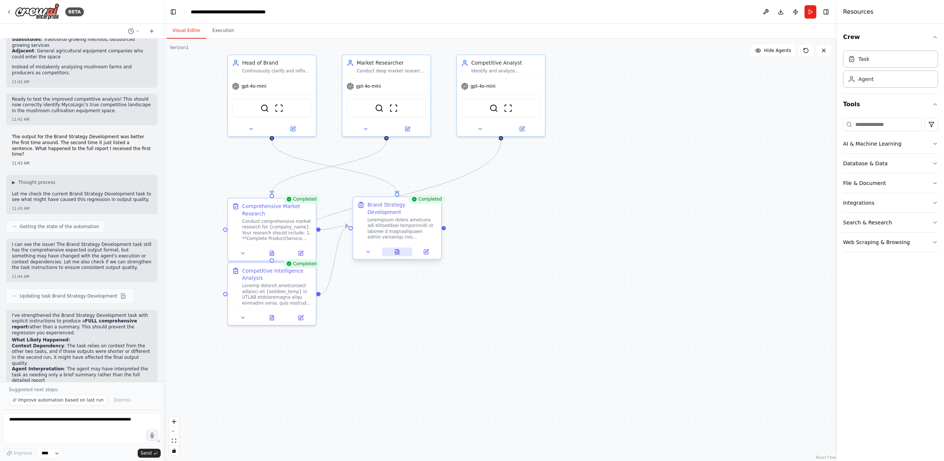
click at [395, 247] on button at bounding box center [397, 251] width 30 height 9
click at [404, 249] on icon at bounding box center [401, 252] width 6 height 6
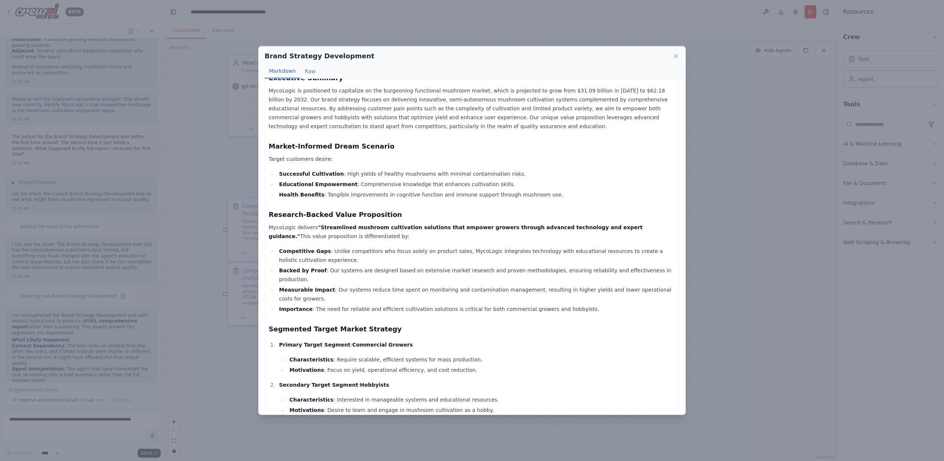
scroll to position [53, 0]
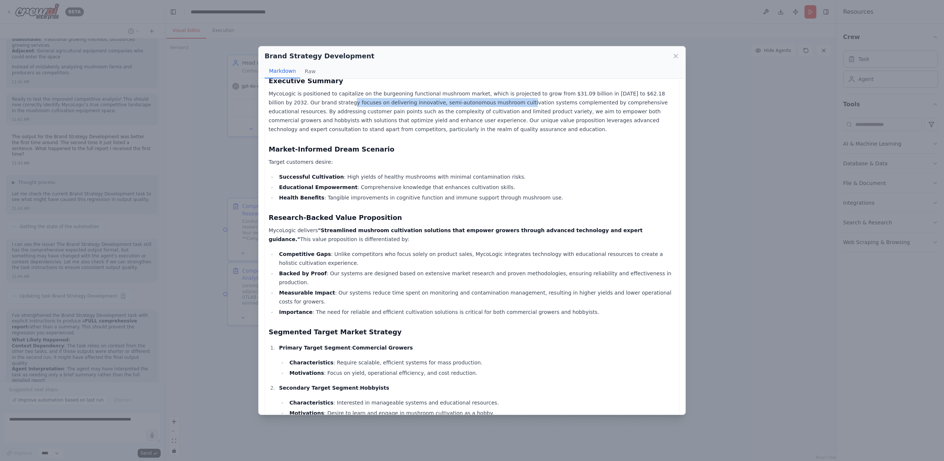
drag, startPoint x: 315, startPoint y: 110, endPoint x: 481, endPoint y: 108, distance: 166.0
click at [481, 108] on p "MycoLogic is positioned to capitalize on the burgeoning functional mushroom mar…" at bounding box center [472, 111] width 407 height 45
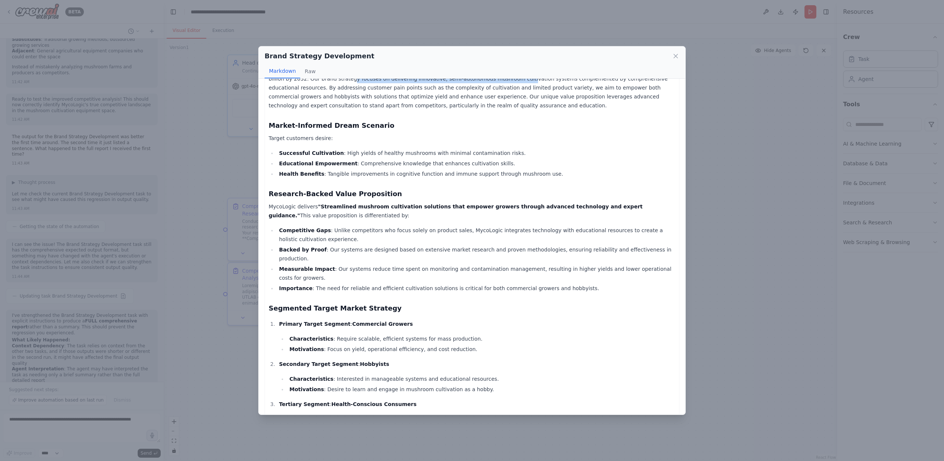
scroll to position [76, 0]
drag, startPoint x: 284, startPoint y: 236, endPoint x: 307, endPoint y: 236, distance: 23.4
click at [307, 234] on strong "Competitive Gaps" at bounding box center [305, 231] width 52 height 6
drag, startPoint x: 387, startPoint y: 239, endPoint x: 414, endPoint y: 239, distance: 26.4
click at [414, 239] on li "Competitive Gaps : Unlike competitors who focus solely on product sales, MycoLo…" at bounding box center [476, 235] width 399 height 18
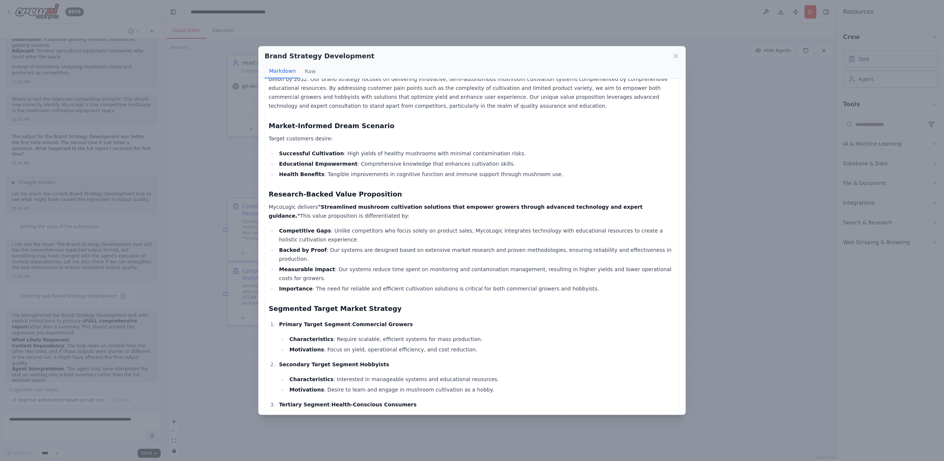
click at [337, 244] on li "Competitive Gaps : Unlike competitors who focus solely on product sales, MycoLo…" at bounding box center [476, 235] width 399 height 18
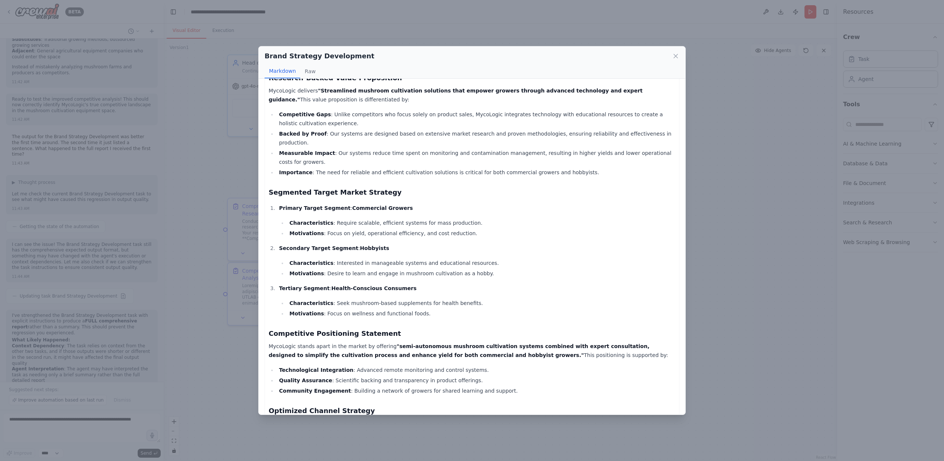
scroll to position [197, 0]
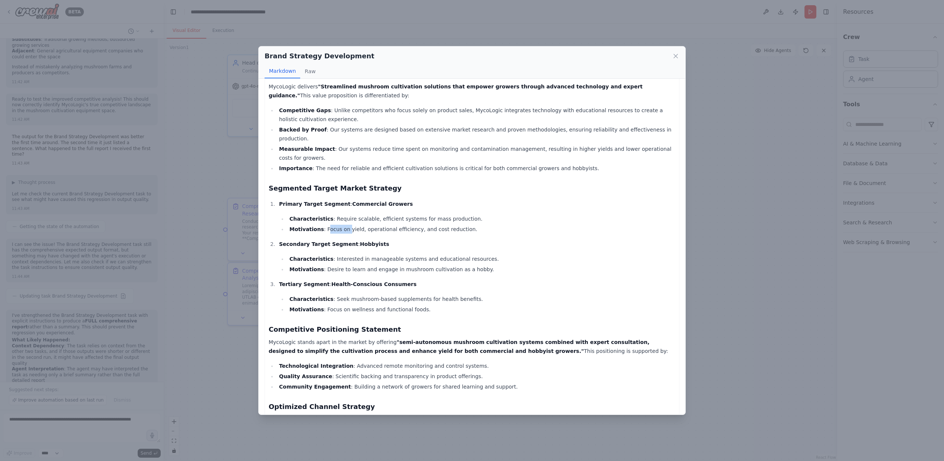
drag, startPoint x: 324, startPoint y: 225, endPoint x: 346, endPoint y: 225, distance: 21.5
click at [345, 225] on li "Motivations : Focus on yield, operational efficiency, and cost reduction." at bounding box center [481, 229] width 388 height 9
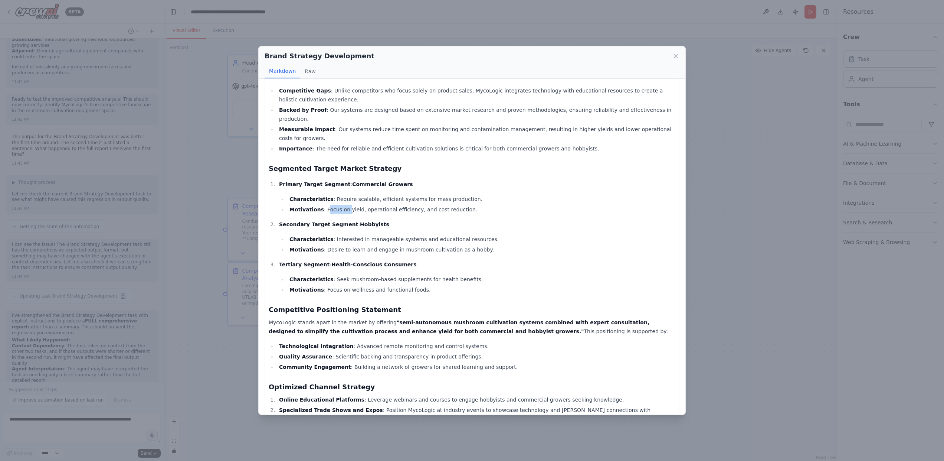
scroll to position [220, 0]
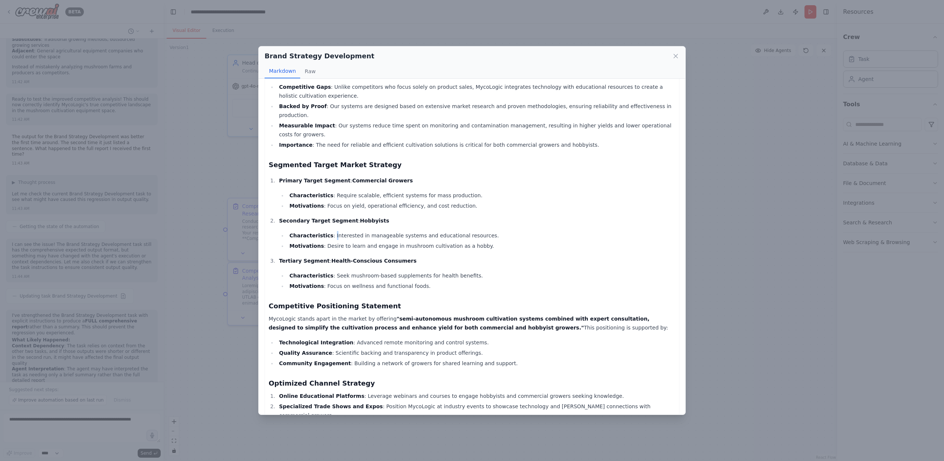
click at [332, 232] on li "Characteristics : Interested in manageable systems and educational resources." at bounding box center [481, 235] width 388 height 9
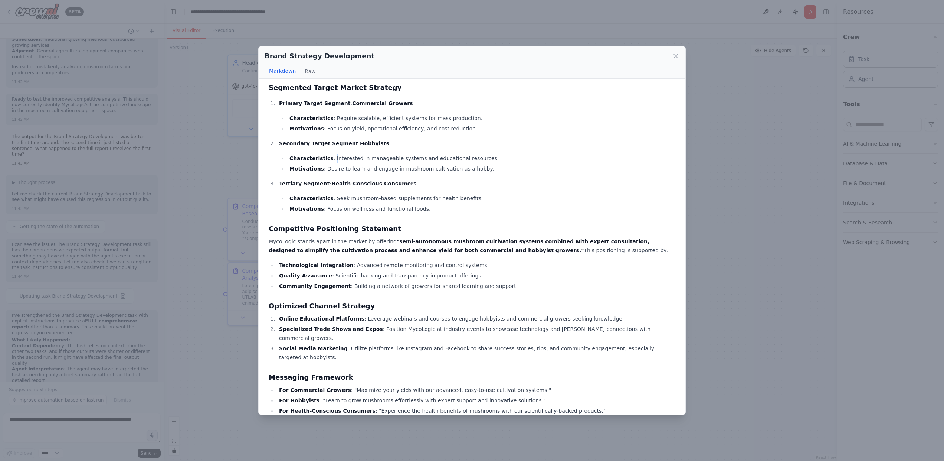
scroll to position [295, 0]
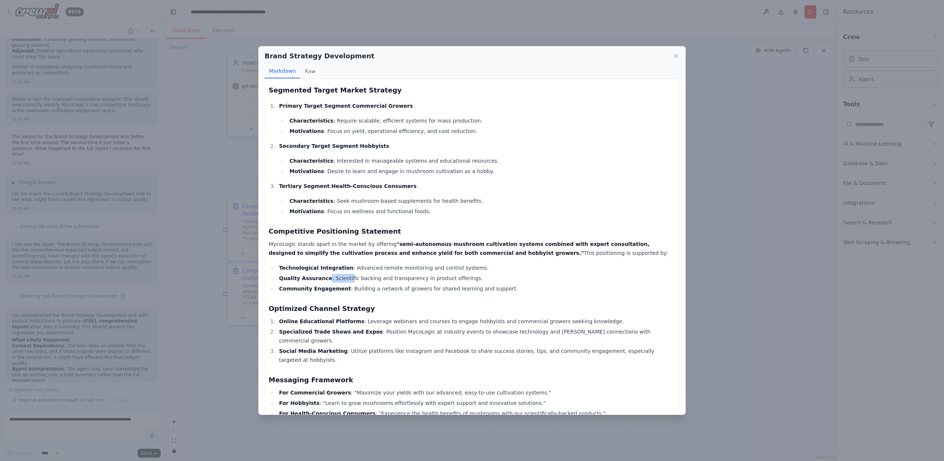
drag, startPoint x: 324, startPoint y: 274, endPoint x: 346, endPoint y: 272, distance: 21.2
click at [346, 274] on li "Quality Assurance : Scientific backing and transparency in product offerings." at bounding box center [476, 278] width 399 height 9
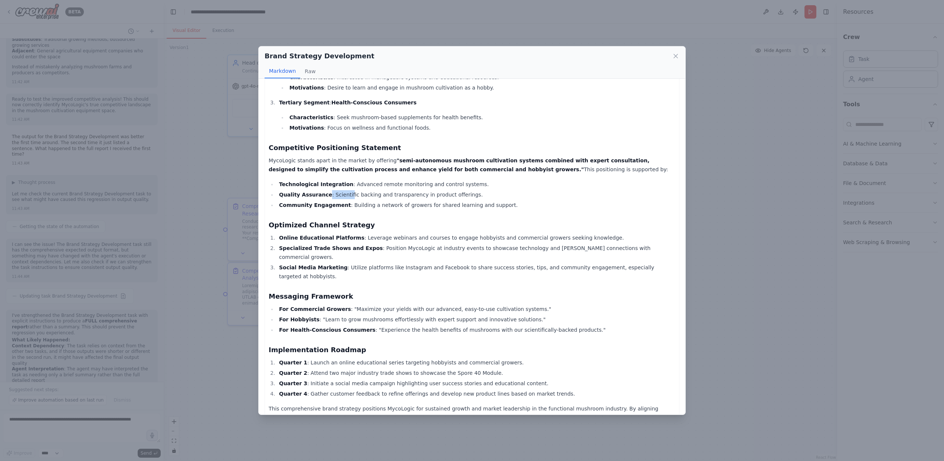
scroll to position [383, 0]
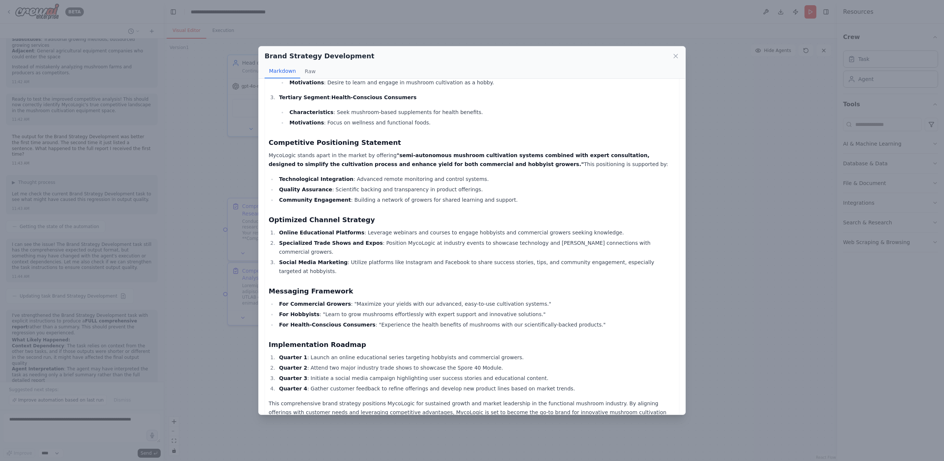
click at [555, 128] on div "Thought: I have gathered the necessary information from the MycoLogic website a…" at bounding box center [472, 65] width 407 height 720
click at [676, 54] on icon at bounding box center [675, 55] width 7 height 7
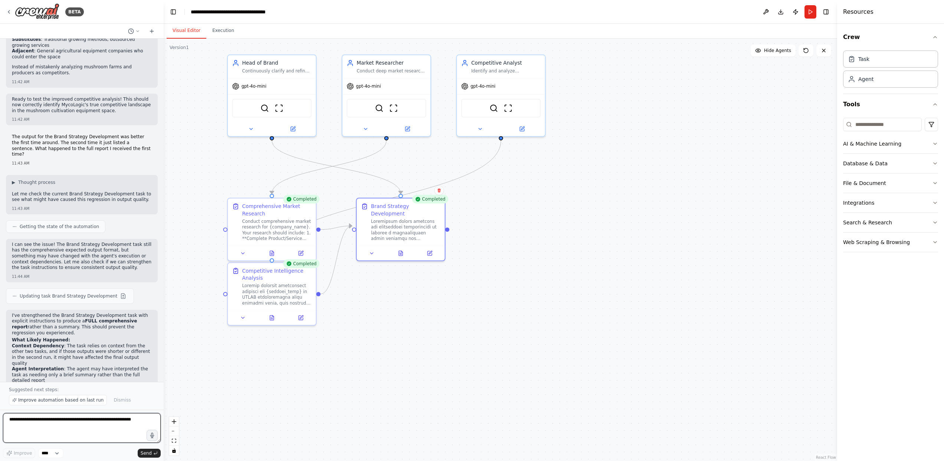
click at [90, 424] on textarea at bounding box center [82, 428] width 158 height 30
click at [271, 252] on icon at bounding box center [272, 251] width 4 height 5
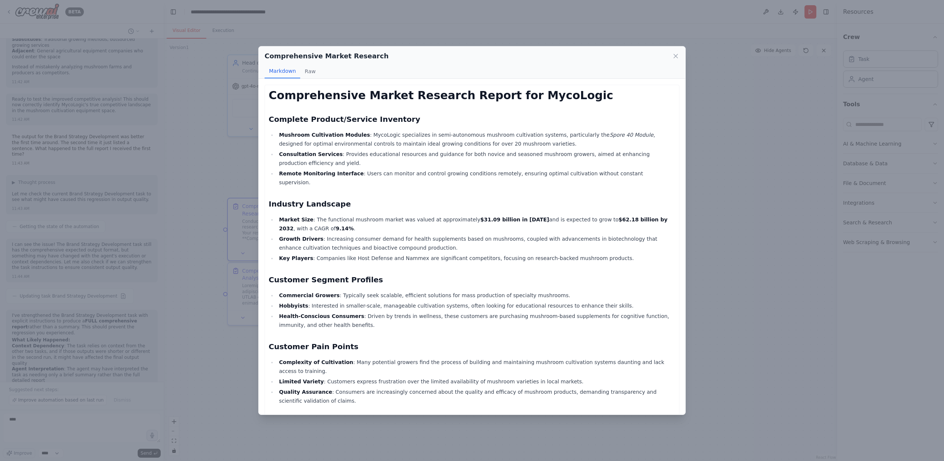
scroll to position [28, 0]
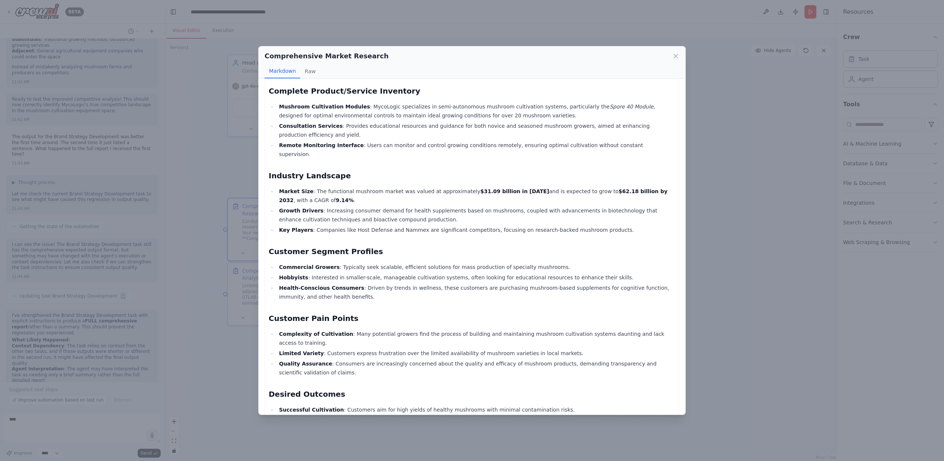
click at [679, 52] on div "Comprehensive Market Research" at bounding box center [472, 56] width 415 height 10
click at [678, 53] on icon at bounding box center [675, 55] width 7 height 7
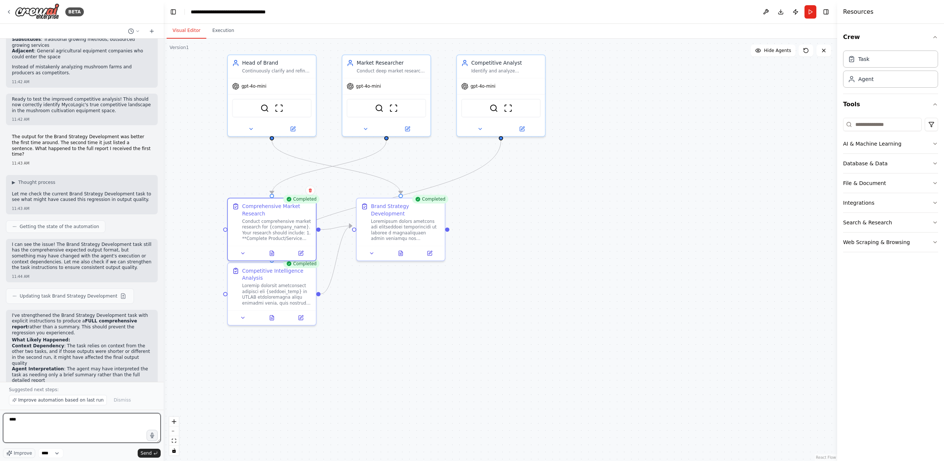
click at [50, 427] on textarea "***" at bounding box center [82, 428] width 158 height 30
click at [271, 253] on icon at bounding box center [272, 251] width 4 height 5
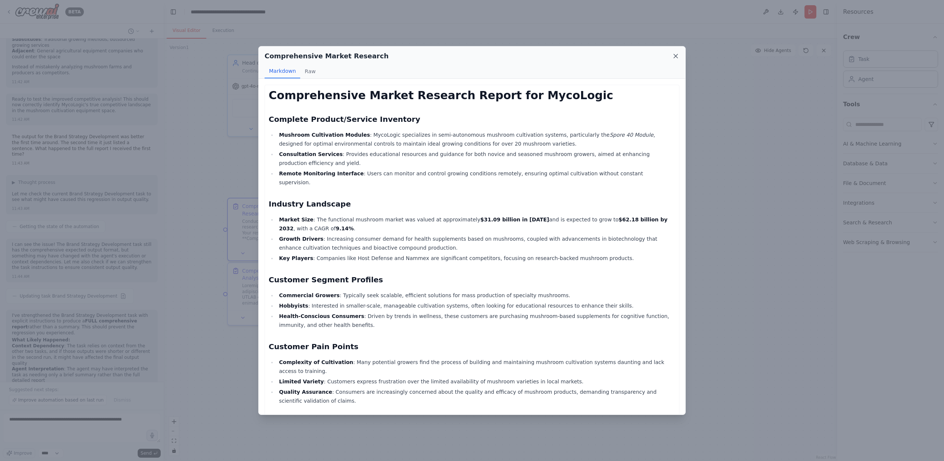
click at [673, 55] on icon at bounding box center [675, 55] width 7 height 7
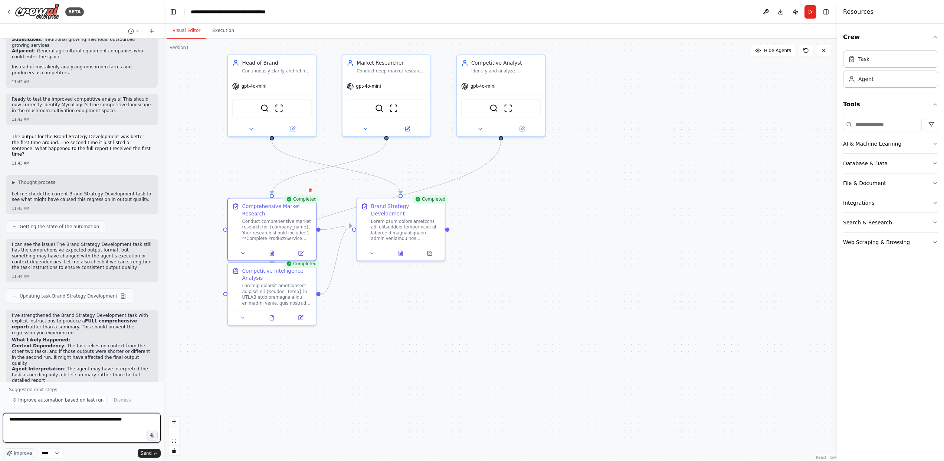
click at [141, 422] on textarea "**********" at bounding box center [82, 428] width 158 height 30
click at [269, 252] on button at bounding box center [272, 251] width 30 height 9
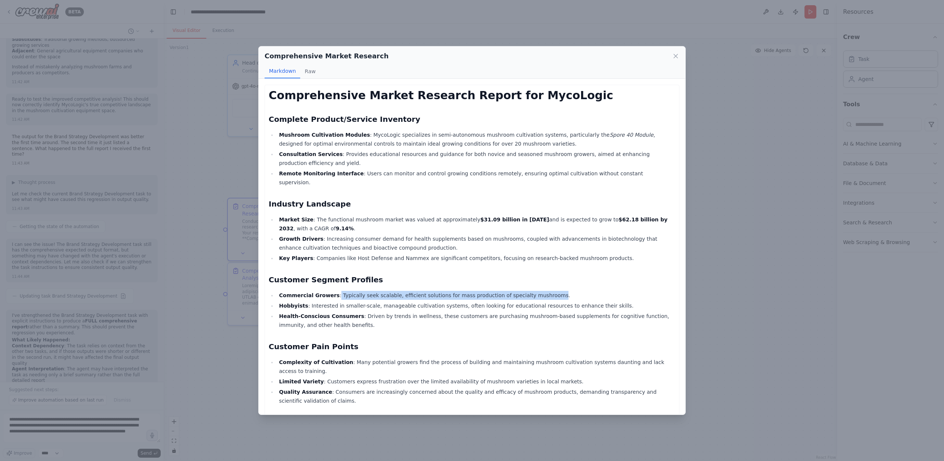
drag, startPoint x: 333, startPoint y: 285, endPoint x: 542, endPoint y: 287, distance: 208.6
click at [542, 291] on li "Commercial Growers : Typically seek scalable, efficient solutions for mass prod…" at bounding box center [476, 295] width 399 height 9
copy li "Typically seek scalable, efficient solutions for mass production of specialty m…"
click at [676, 55] on icon at bounding box center [675, 55] width 7 height 7
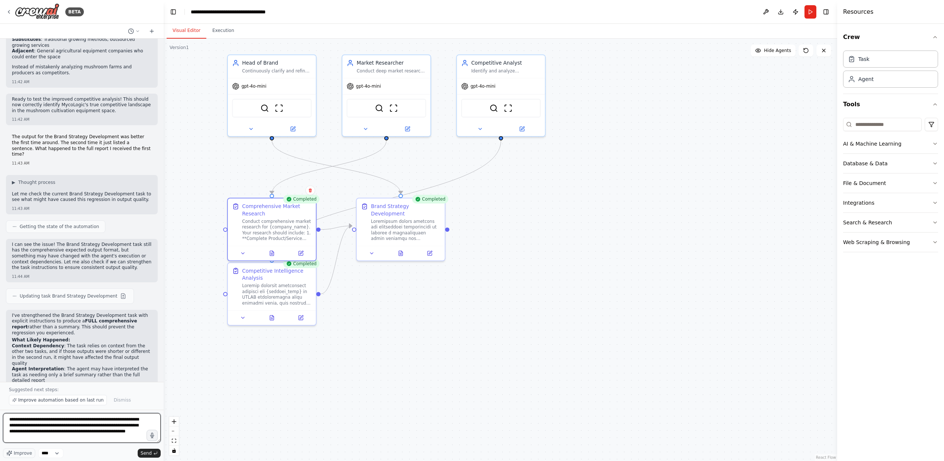
click at [93, 440] on textarea "**********" at bounding box center [82, 428] width 158 height 30
paste textarea "**********"
click at [64, 435] on textarea "**********" at bounding box center [82, 428] width 158 height 30
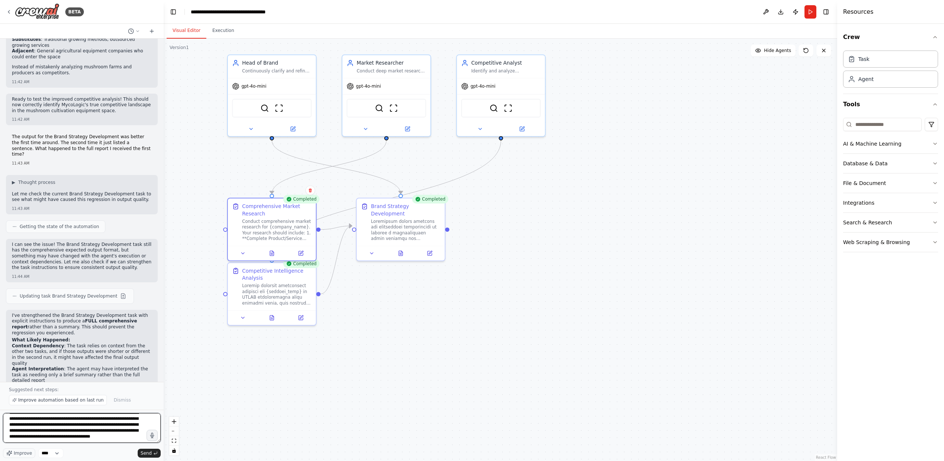
click at [92, 438] on textarea "**********" at bounding box center [82, 428] width 158 height 30
type textarea "**********"
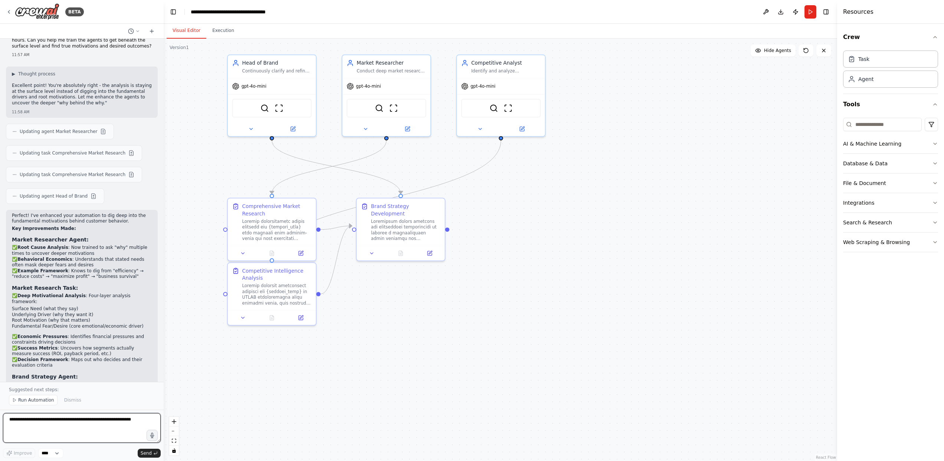
scroll to position [2720, 0]
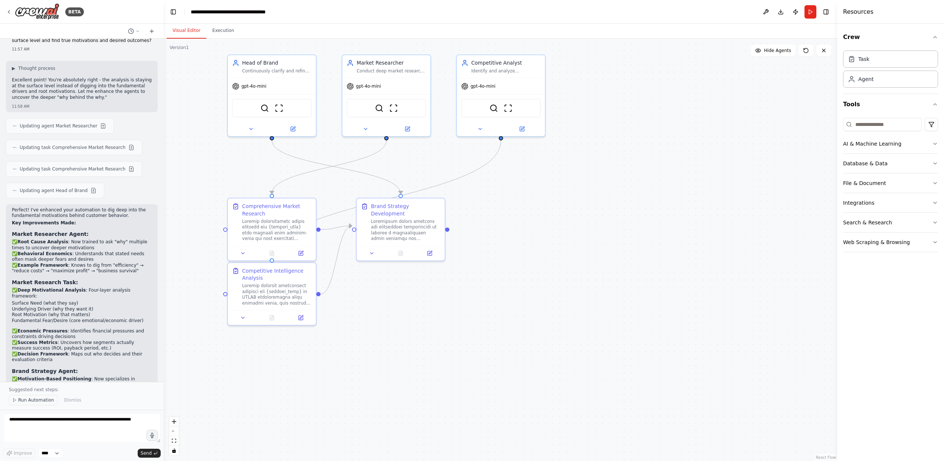
click at [45, 398] on span "Run Automation" at bounding box center [36, 400] width 36 height 6
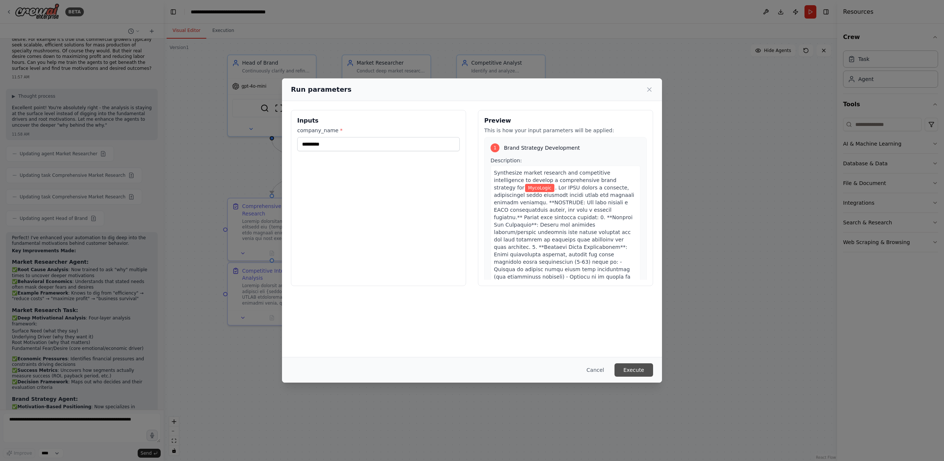
click at [638, 370] on button "Execute" at bounding box center [634, 369] width 39 height 13
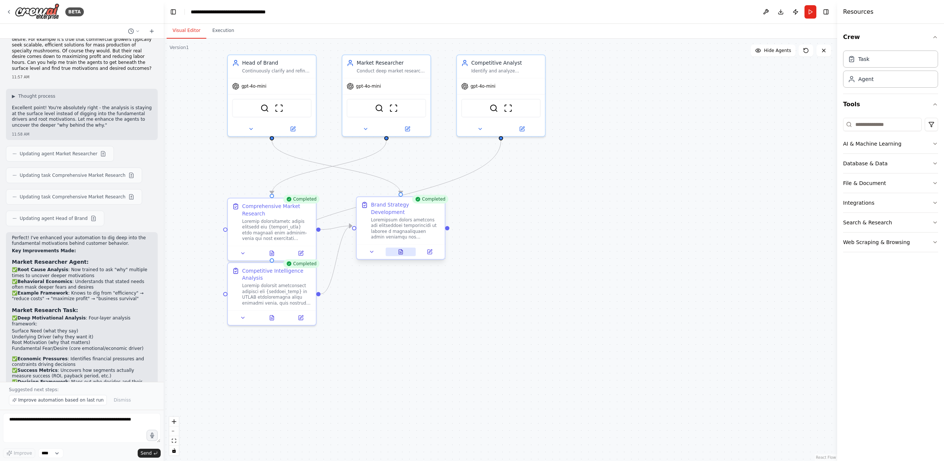
click at [399, 249] on icon at bounding box center [401, 251] width 4 height 5
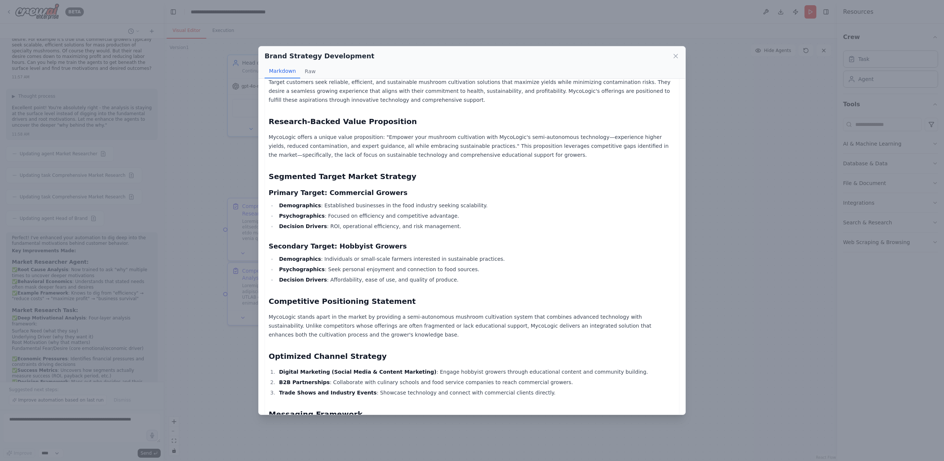
scroll to position [130, 0]
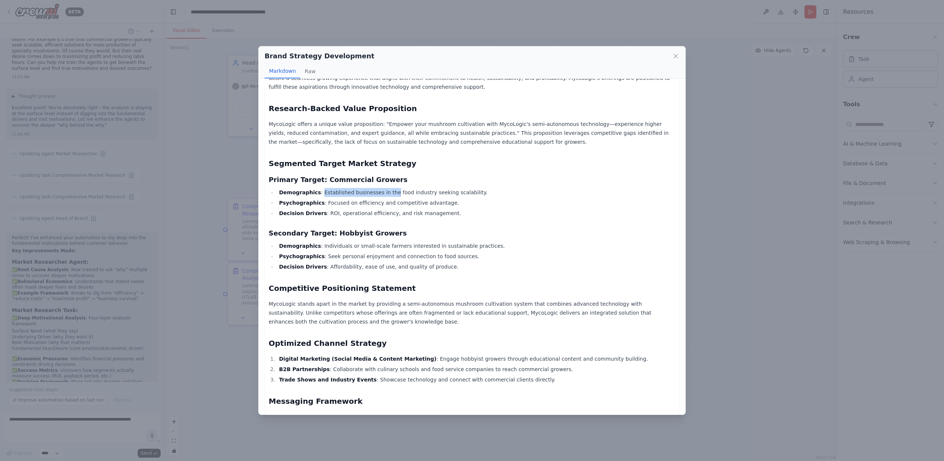
drag, startPoint x: 318, startPoint y: 183, endPoint x: 389, endPoint y: 185, distance: 71.3
click at [389, 188] on li "Demographics : Established businesses in the food industry seeking scalability." at bounding box center [476, 192] width 399 height 9
click at [386, 198] on li "Psychographics : Focused on efficiency and competitive advantage." at bounding box center [476, 202] width 399 height 9
drag, startPoint x: 321, startPoint y: 193, endPoint x: 340, endPoint y: 191, distance: 18.7
click at [340, 198] on li "Psychographics : Focused on efficiency and competitive advantage." at bounding box center [476, 202] width 399 height 9
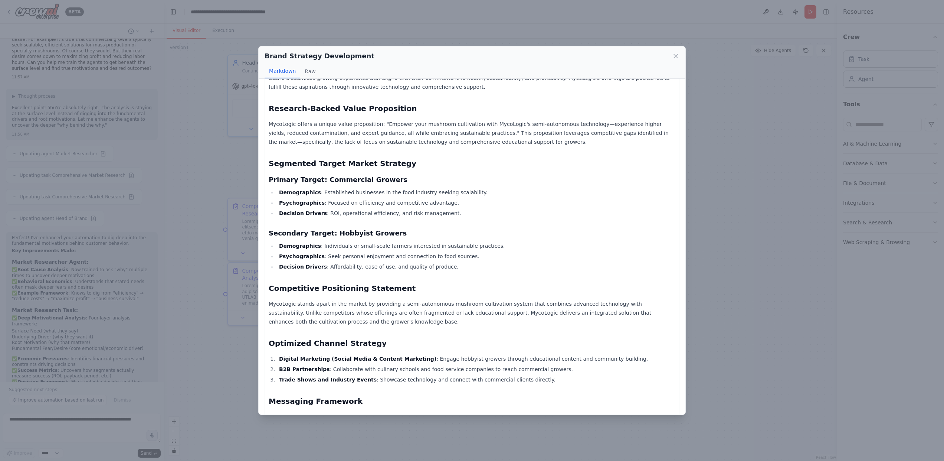
click at [358, 198] on li "Psychographics : Focused on efficiency and competitive advantage." at bounding box center [476, 202] width 399 height 9
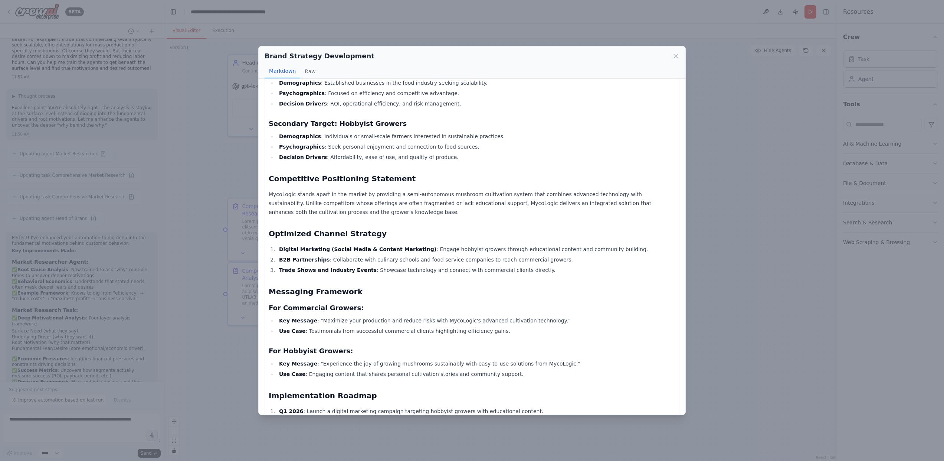
scroll to position [296, 0]
